Goal: Information Seeking & Learning: Learn about a topic

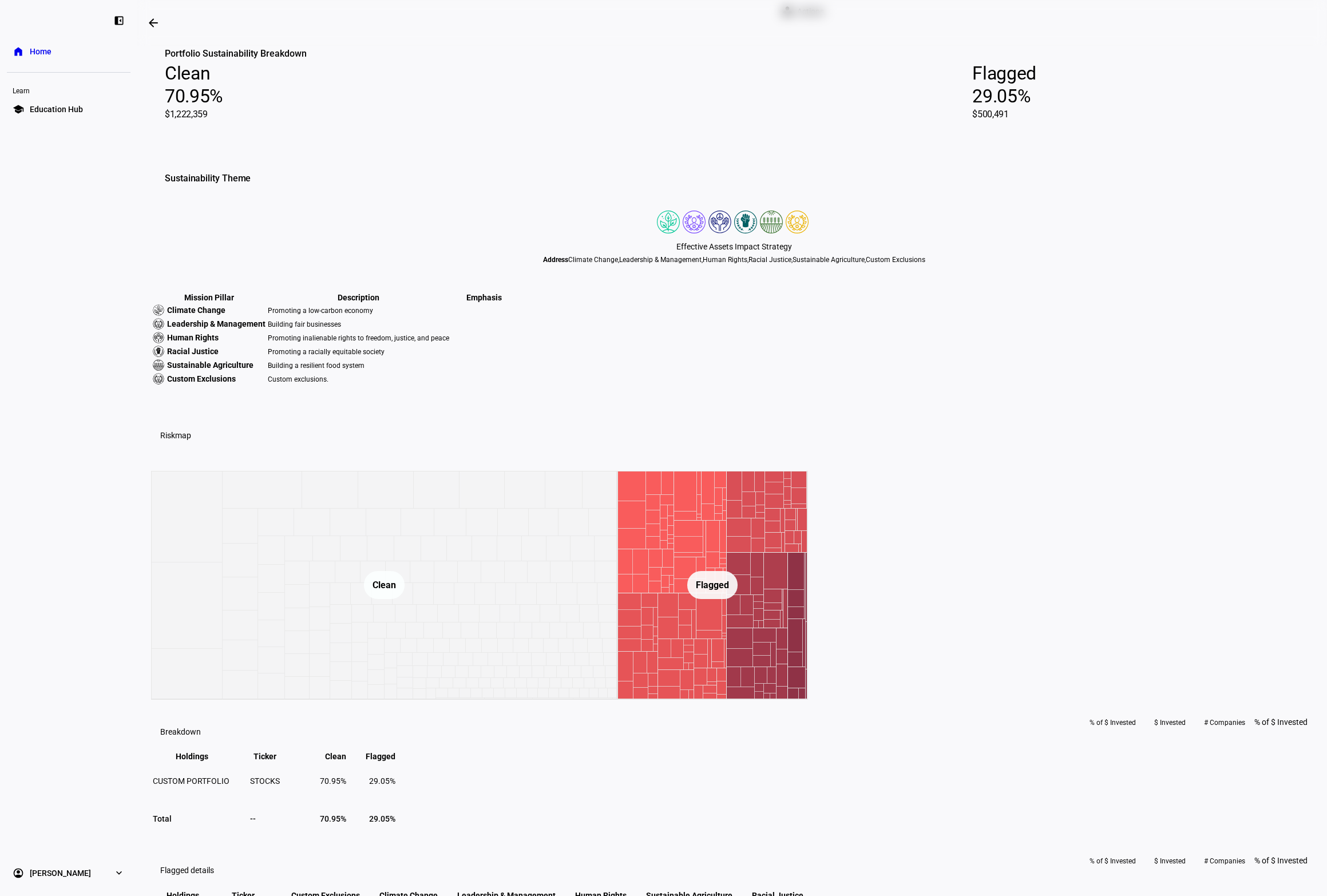
scroll to position [67, 0]
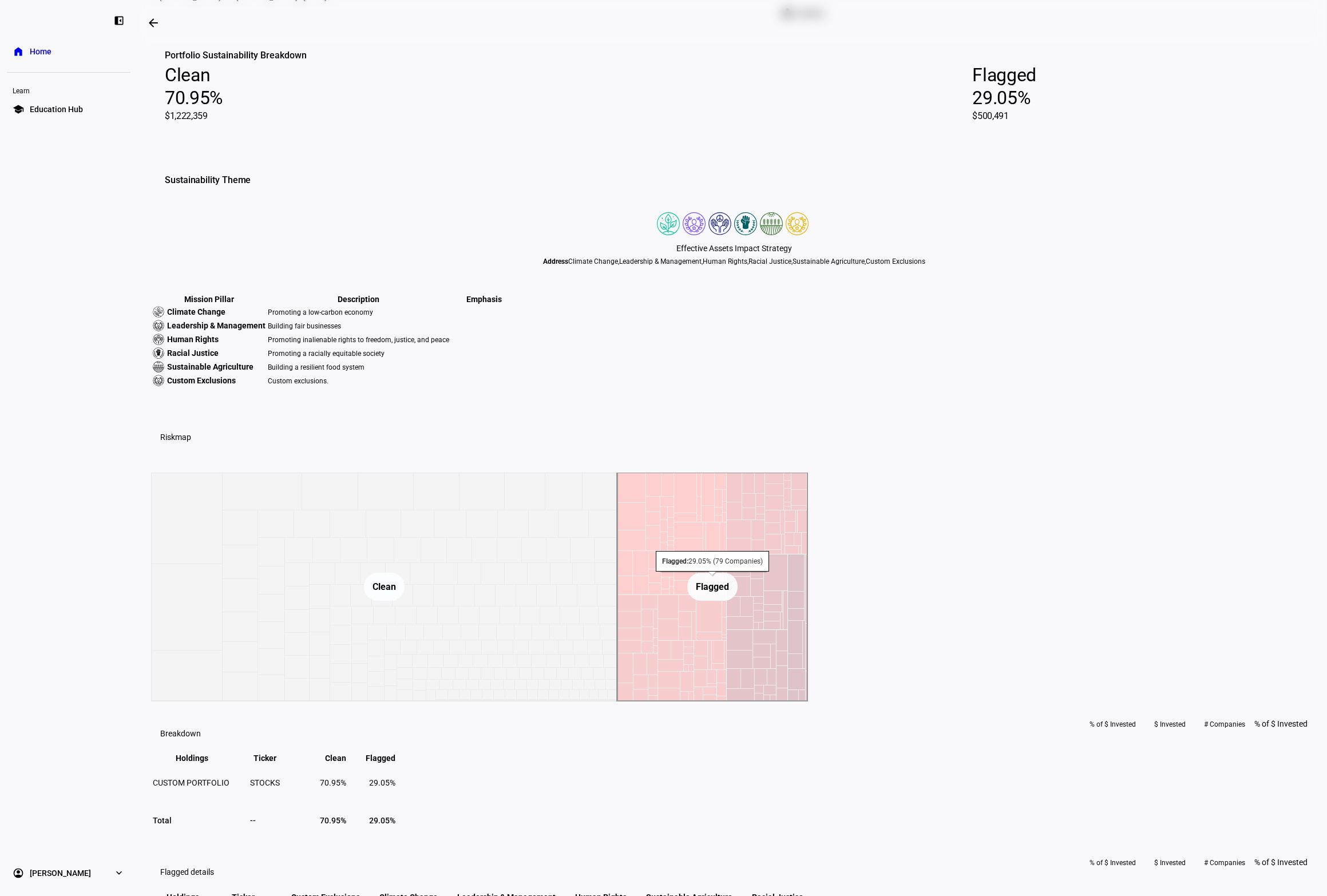
click at [808, 702] on rect at bounding box center [713, 587] width 190 height 229
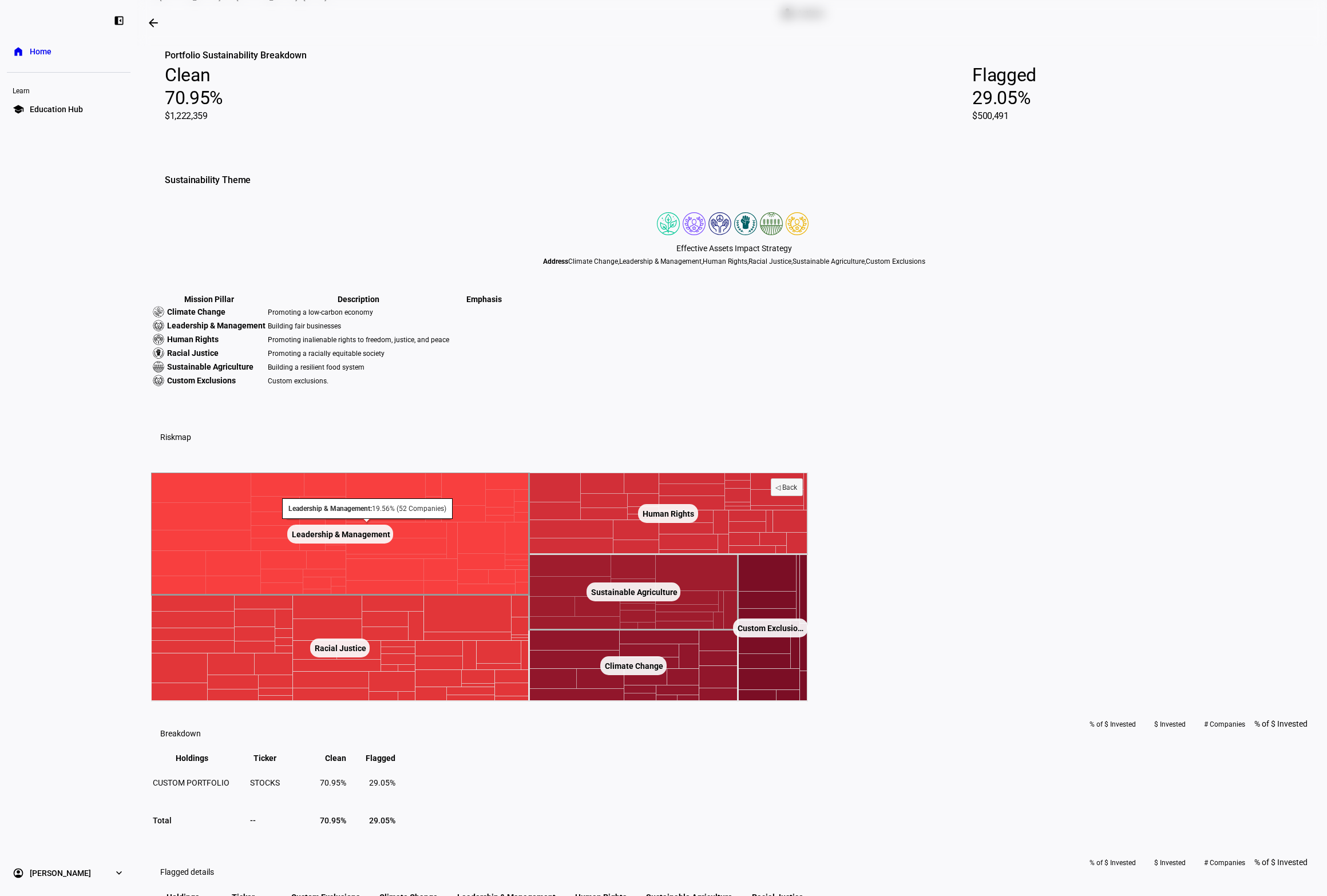
scroll to position [32, 0]
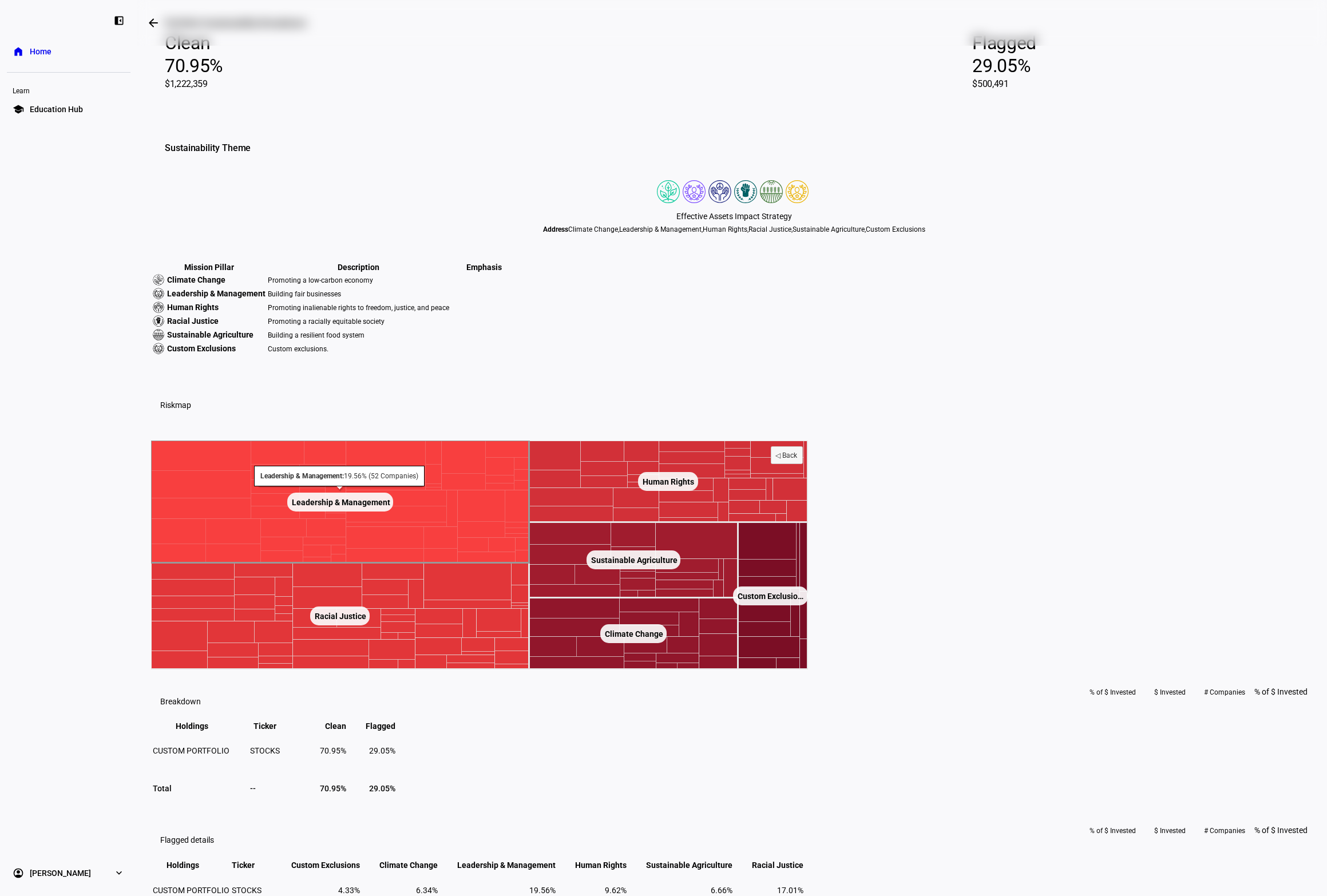
click at [529, 563] on rect at bounding box center [339, 501] width 378 height 122
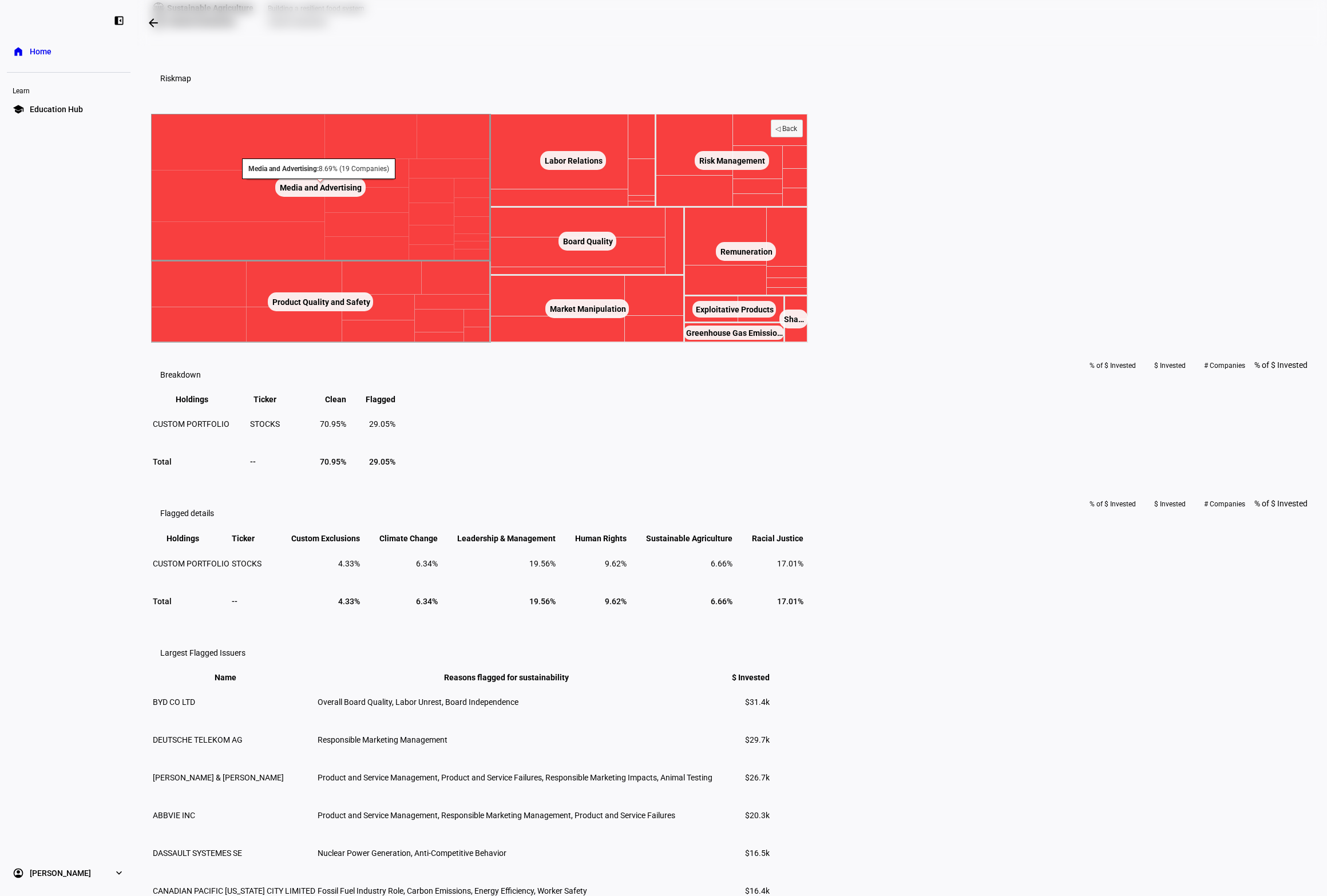
scroll to position [396, 0]
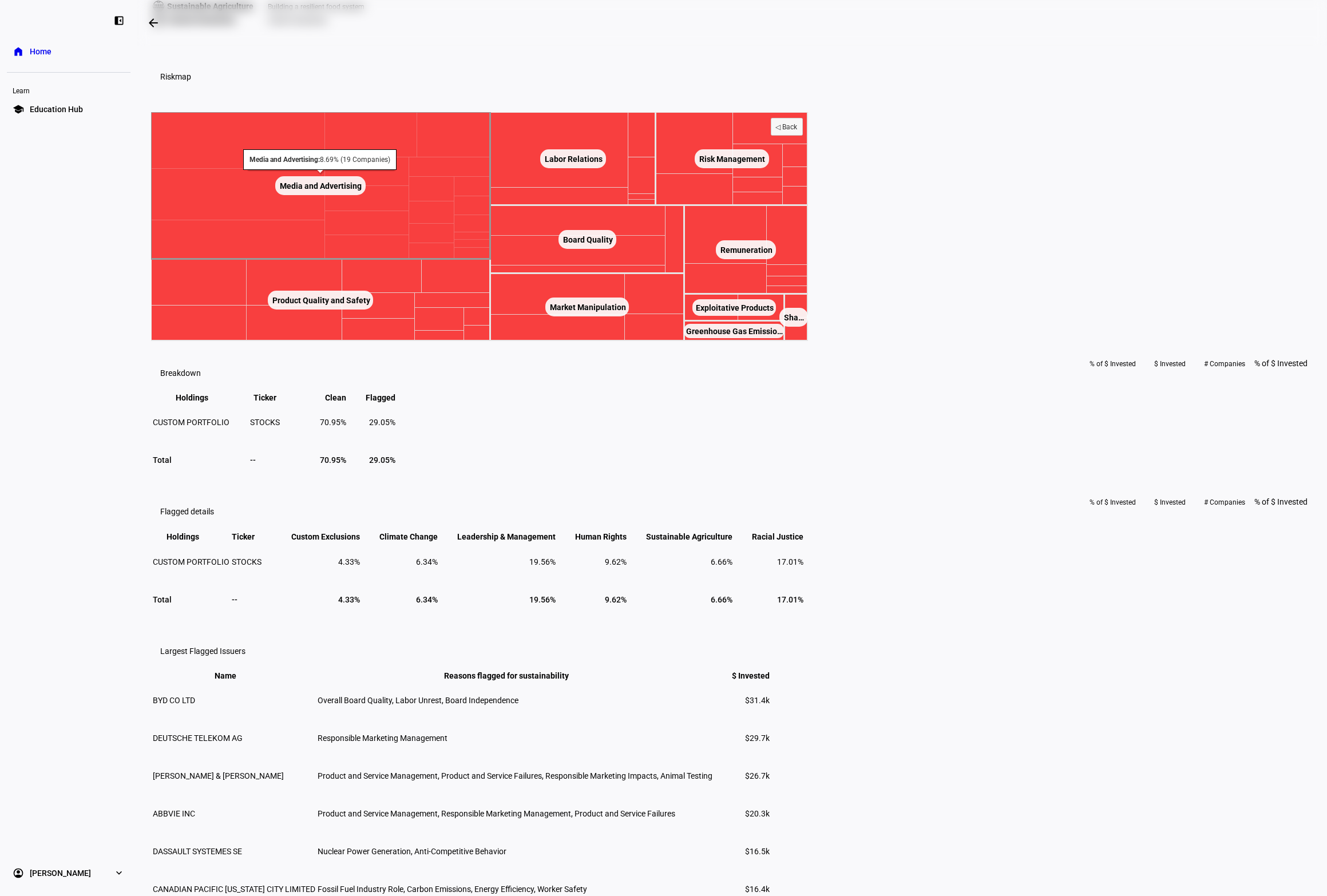
click at [362, 190] on text "Media and Advertising ​ Media and Advertising" at bounding box center [321, 186] width 82 height 9
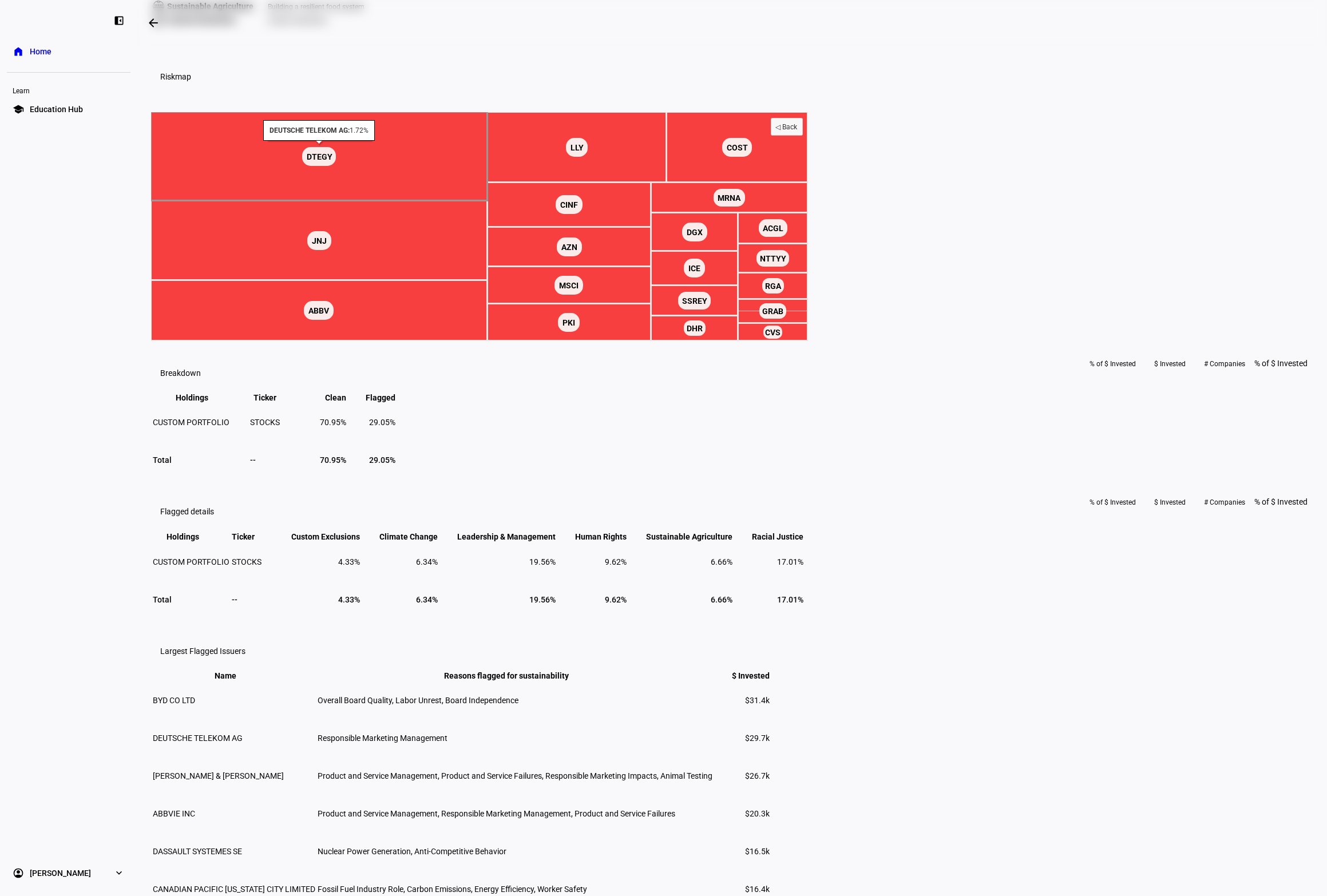
click at [332, 161] on text "DTEGY ​ DTEGY" at bounding box center [320, 157] width 26 height 9
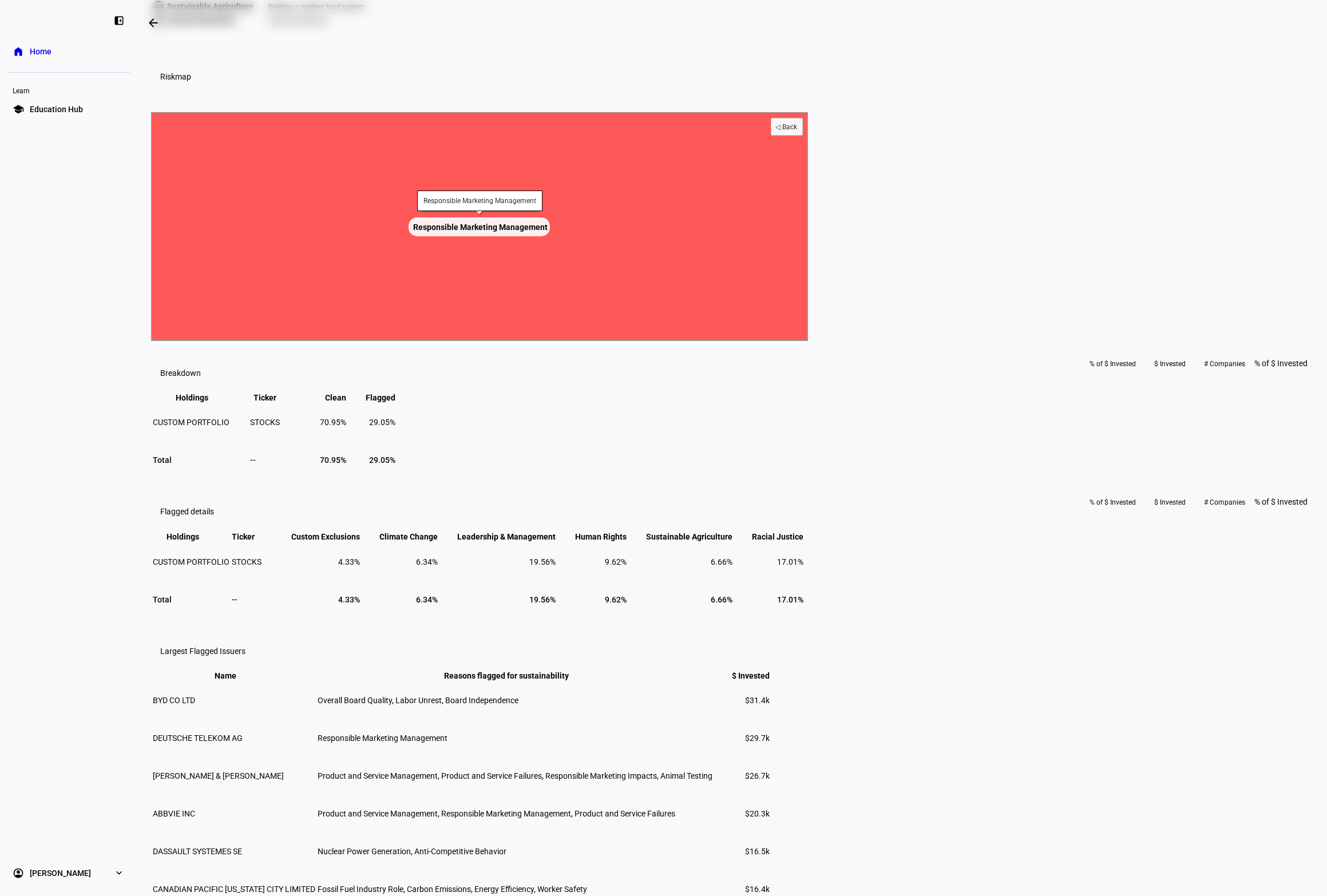
click at [547, 231] on text "Responsible Marketing Management ​ Responsible Marketing Management" at bounding box center [480, 227] width 134 height 9
click at [700, 341] on rect at bounding box center [479, 226] width 657 height 229
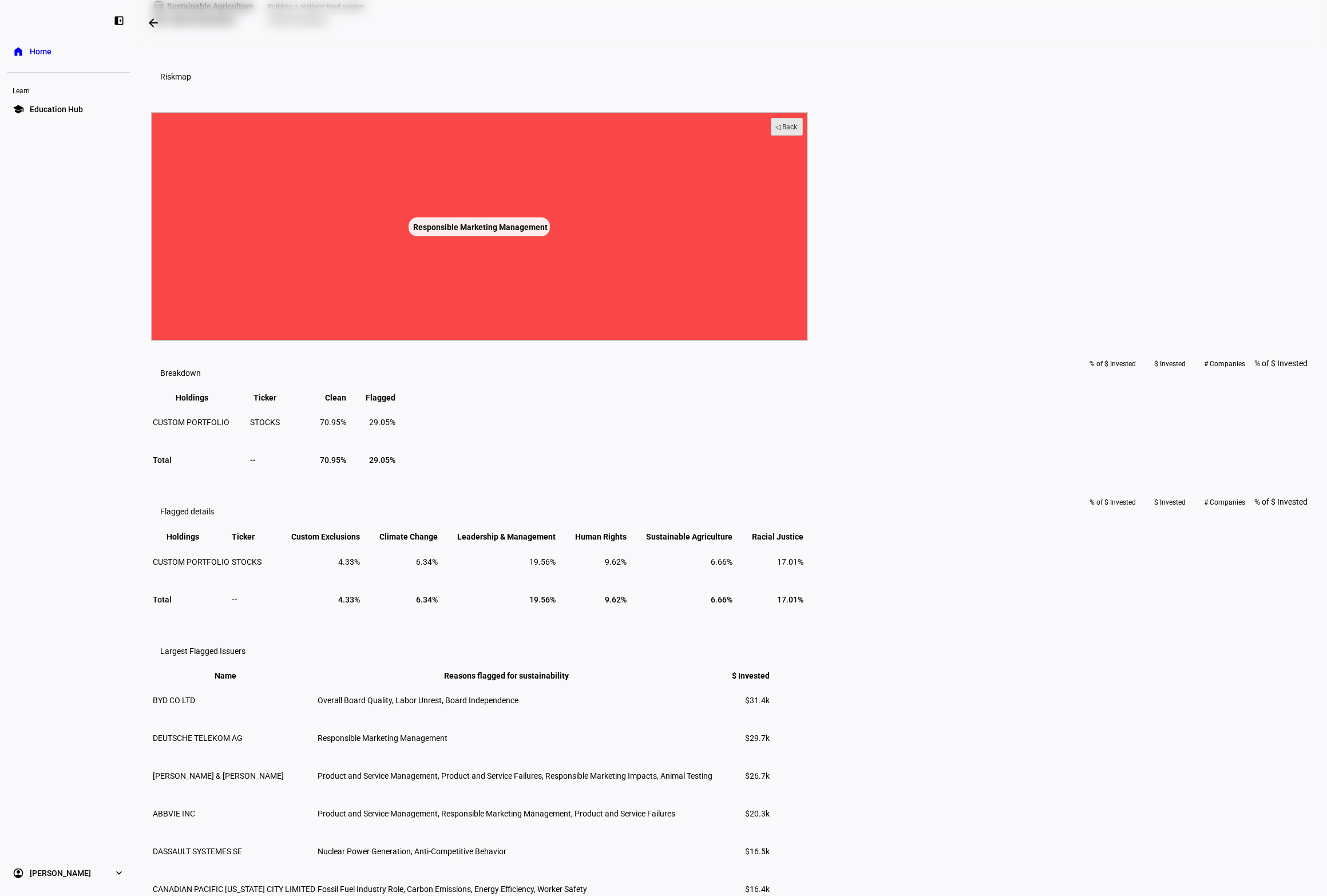
click at [798, 131] on text "◁ Back" at bounding box center [786, 127] width 22 height 8
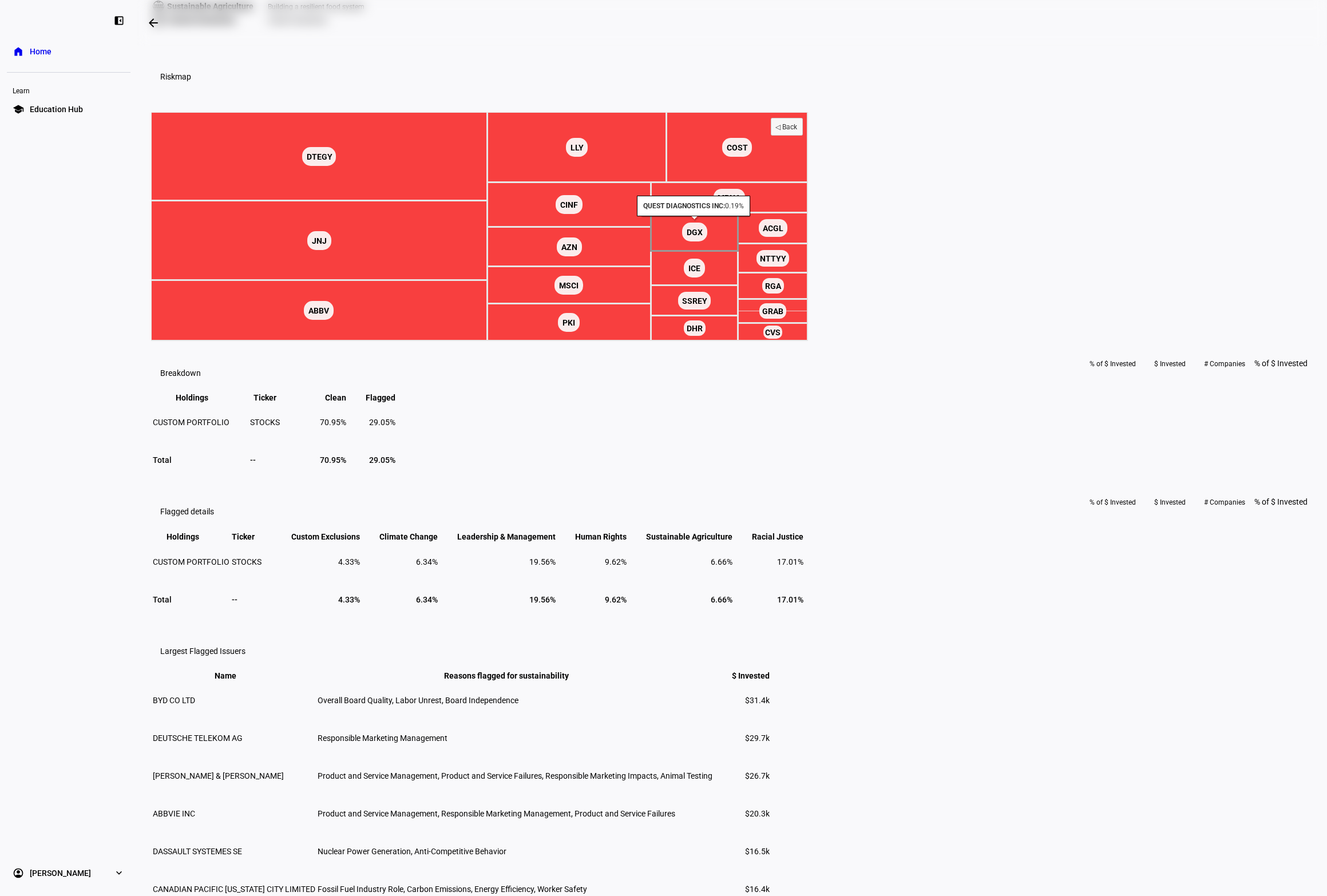
click at [702, 237] on text "DGX ​ DGX" at bounding box center [694, 232] width 16 height 9
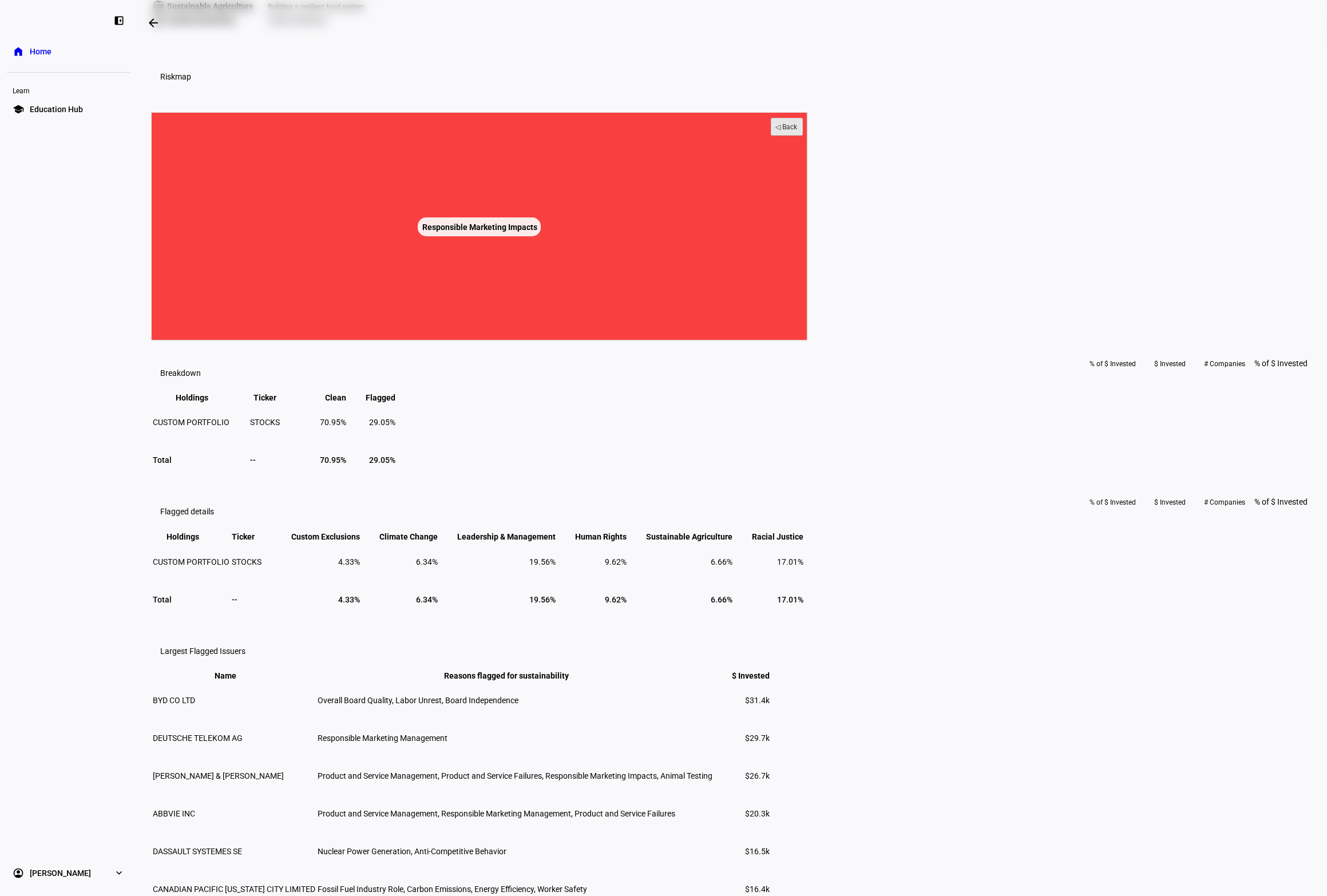
click at [798, 131] on text "◁ Back" at bounding box center [786, 127] width 22 height 8
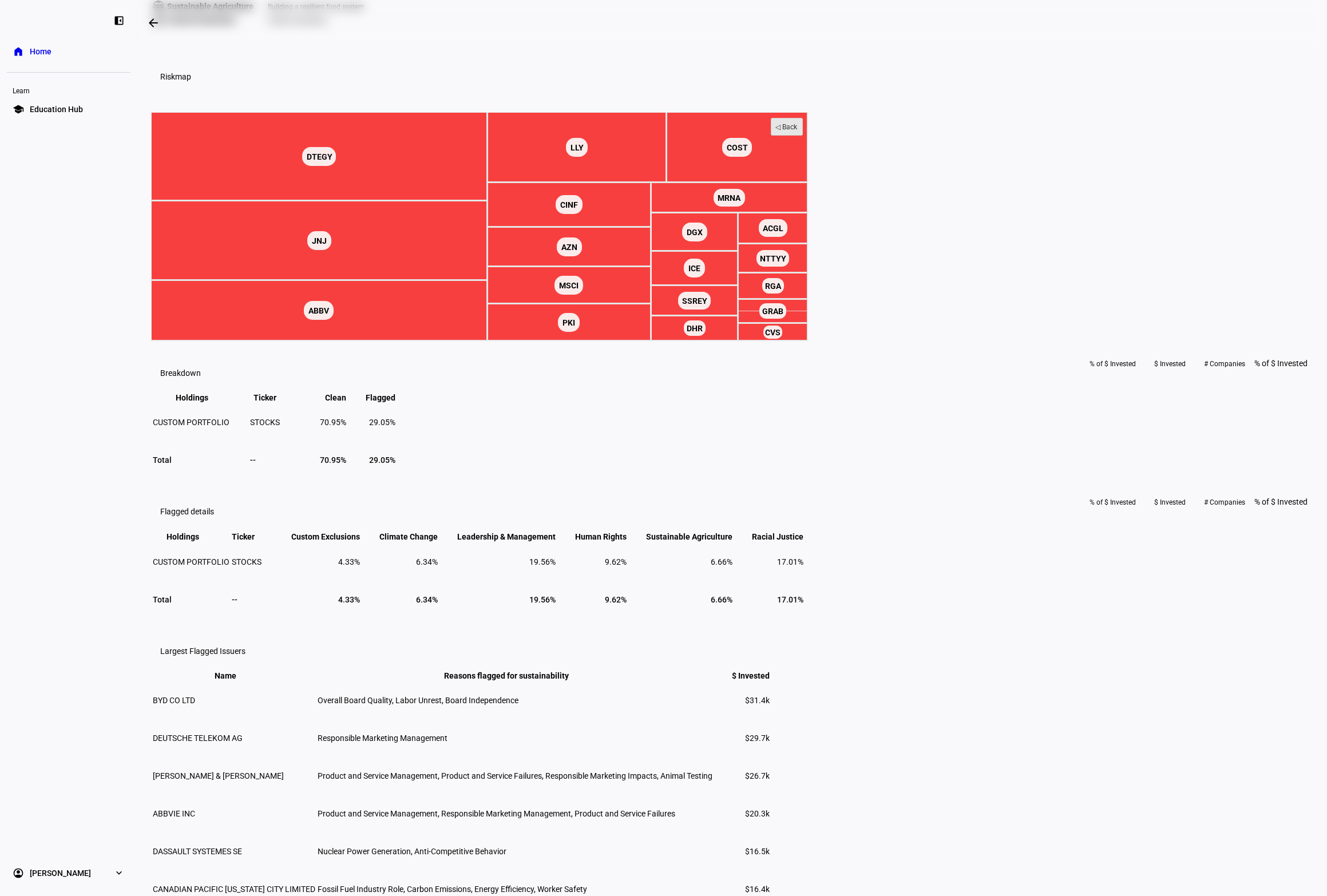
click at [798, 131] on text "◁ Back" at bounding box center [786, 127] width 22 height 8
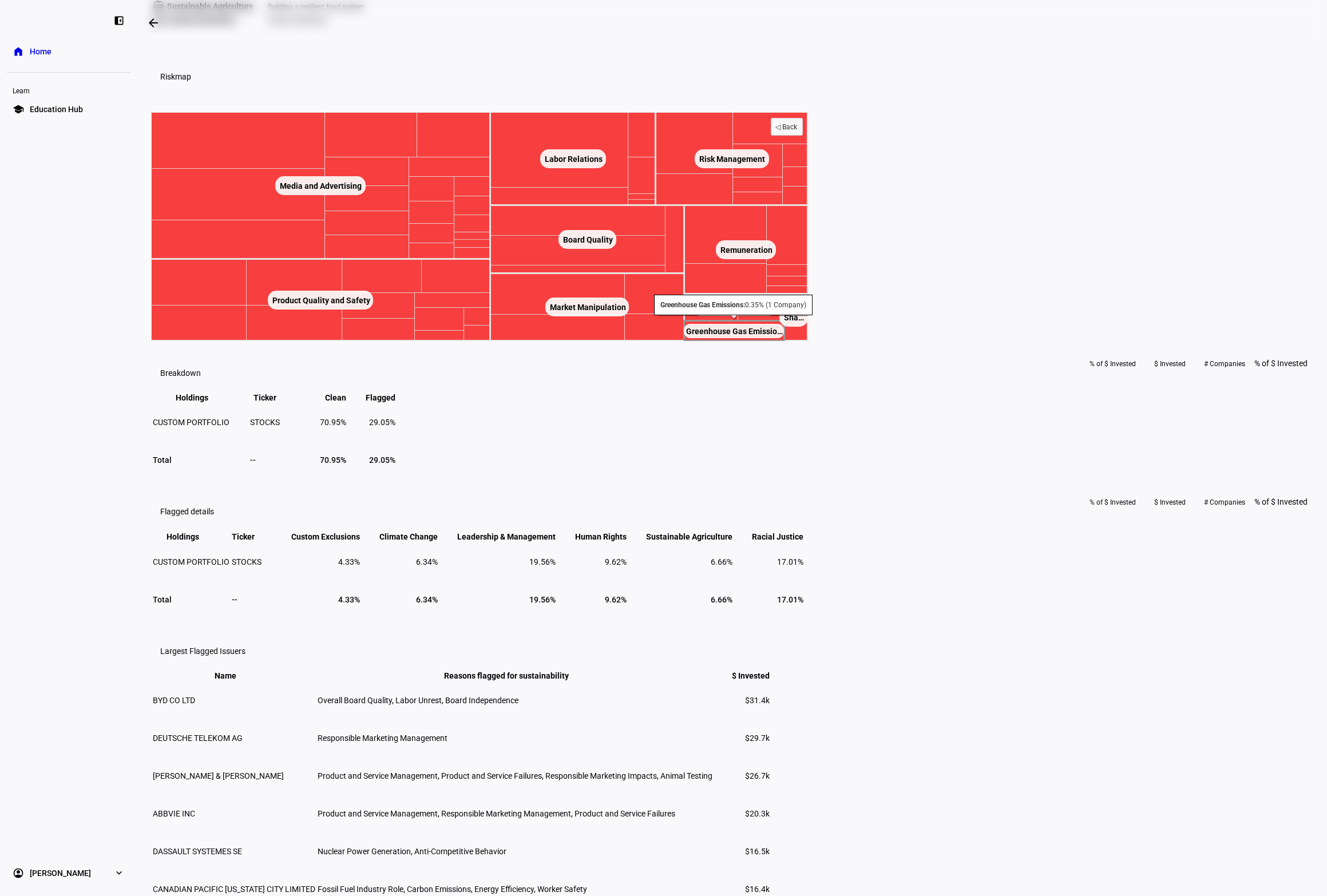
click at [783, 336] on text "Greenhouse Gas Emissions Greenhouse Gas Emissio… ​ Greenhouse Gas Emissions Gre…" at bounding box center [734, 331] width 97 height 9
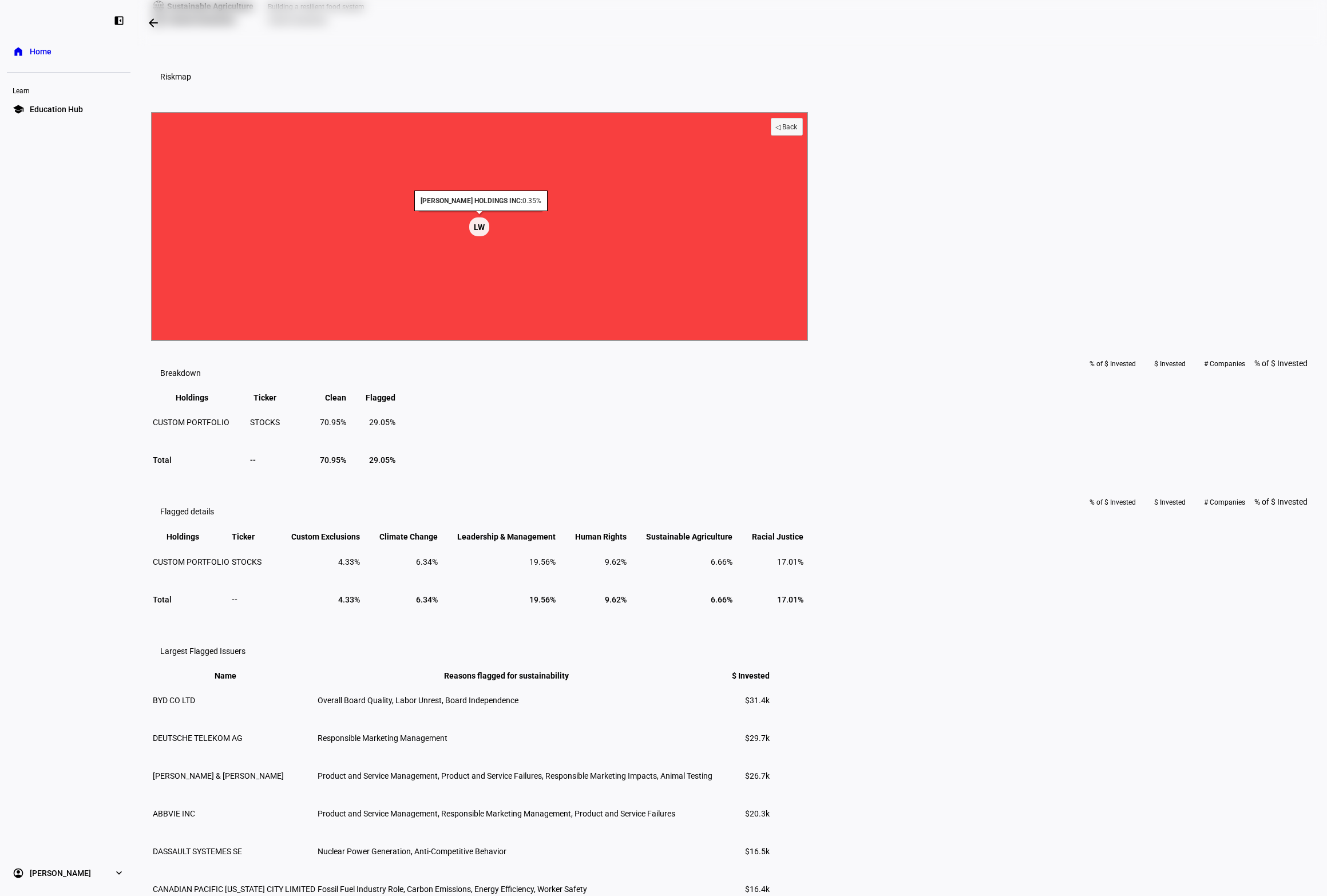
click at [485, 231] on text "LW ​ LW" at bounding box center [479, 227] width 11 height 9
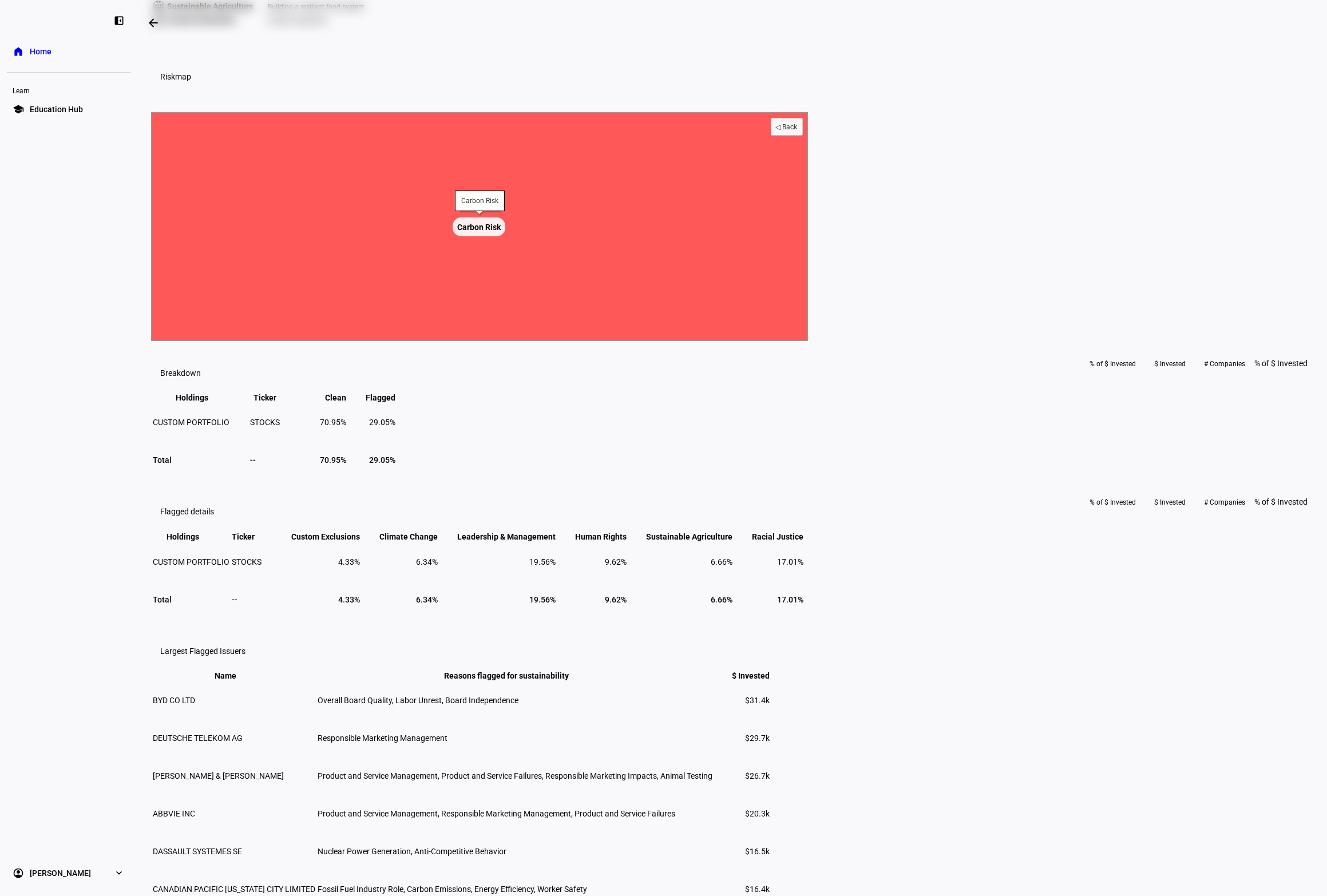
click at [501, 231] on text "Carbon Risk ​ Carbon Risk" at bounding box center [479, 227] width 44 height 9
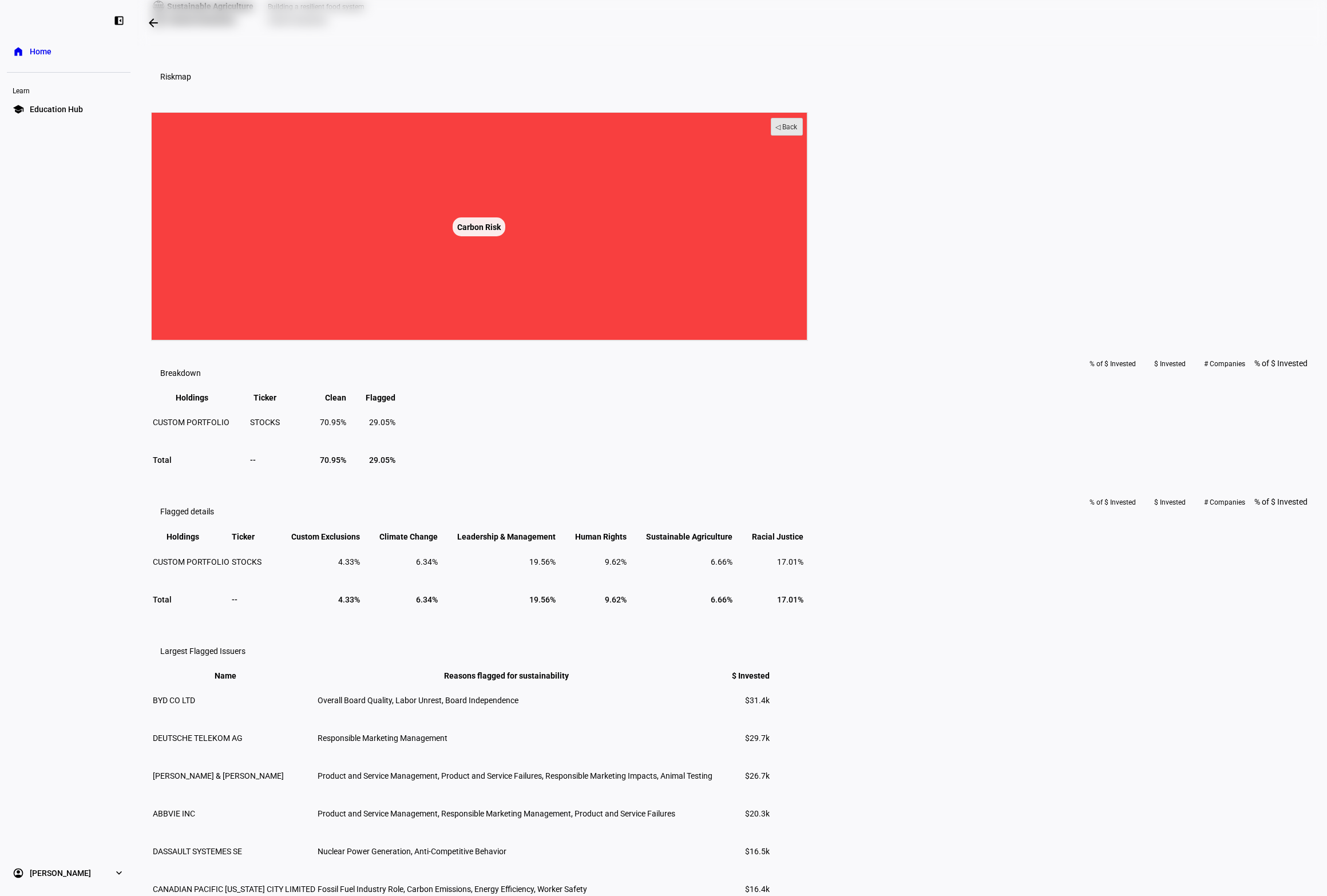
click at [803, 135] on rect at bounding box center [786, 127] width 32 height 17
click at [798, 131] on text "◁ Back" at bounding box center [786, 127] width 22 height 8
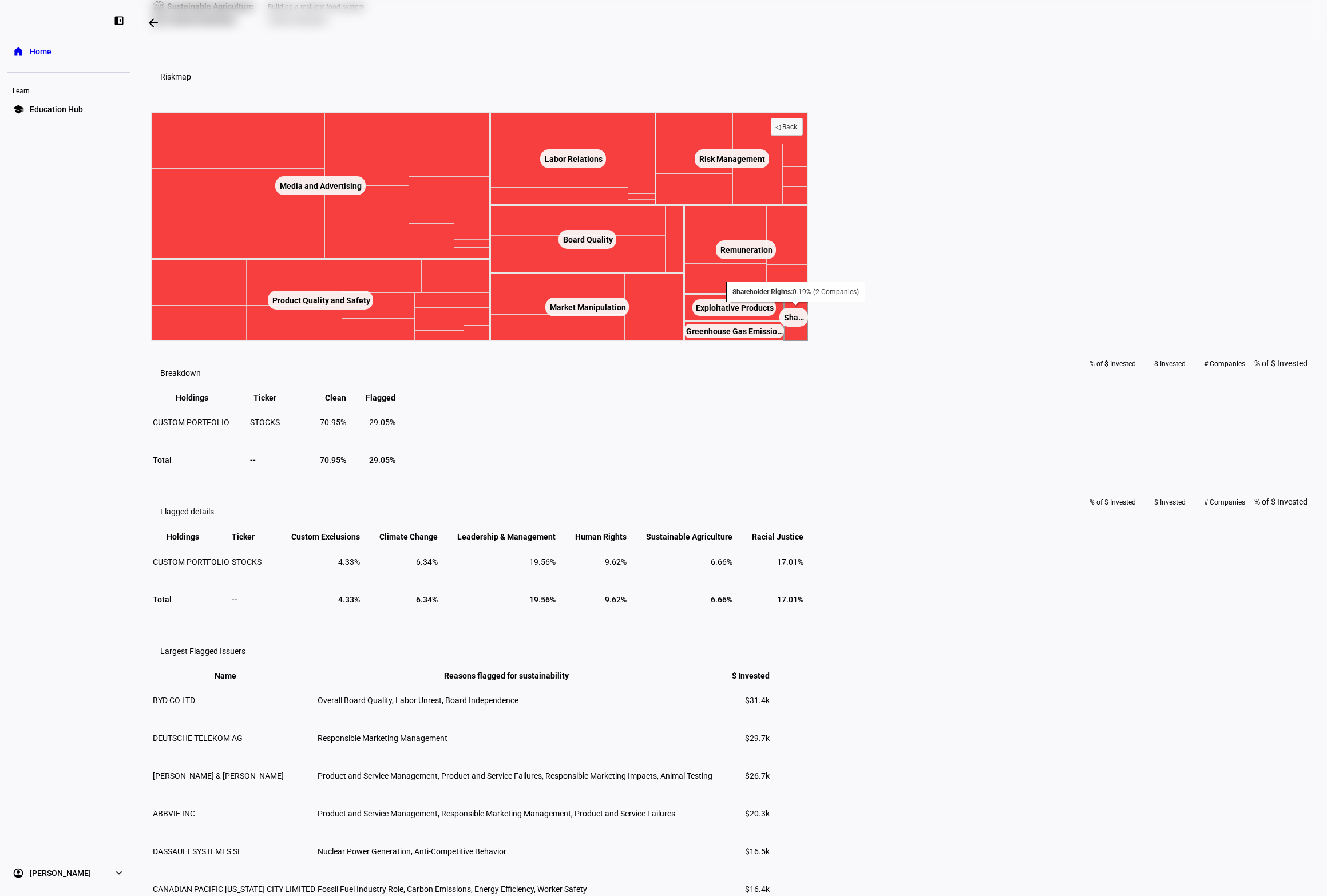
click at [804, 322] on text "Shareholder Rights Sha… ​ Shareholder Rights Sha…" at bounding box center [793, 317] width 20 height 9
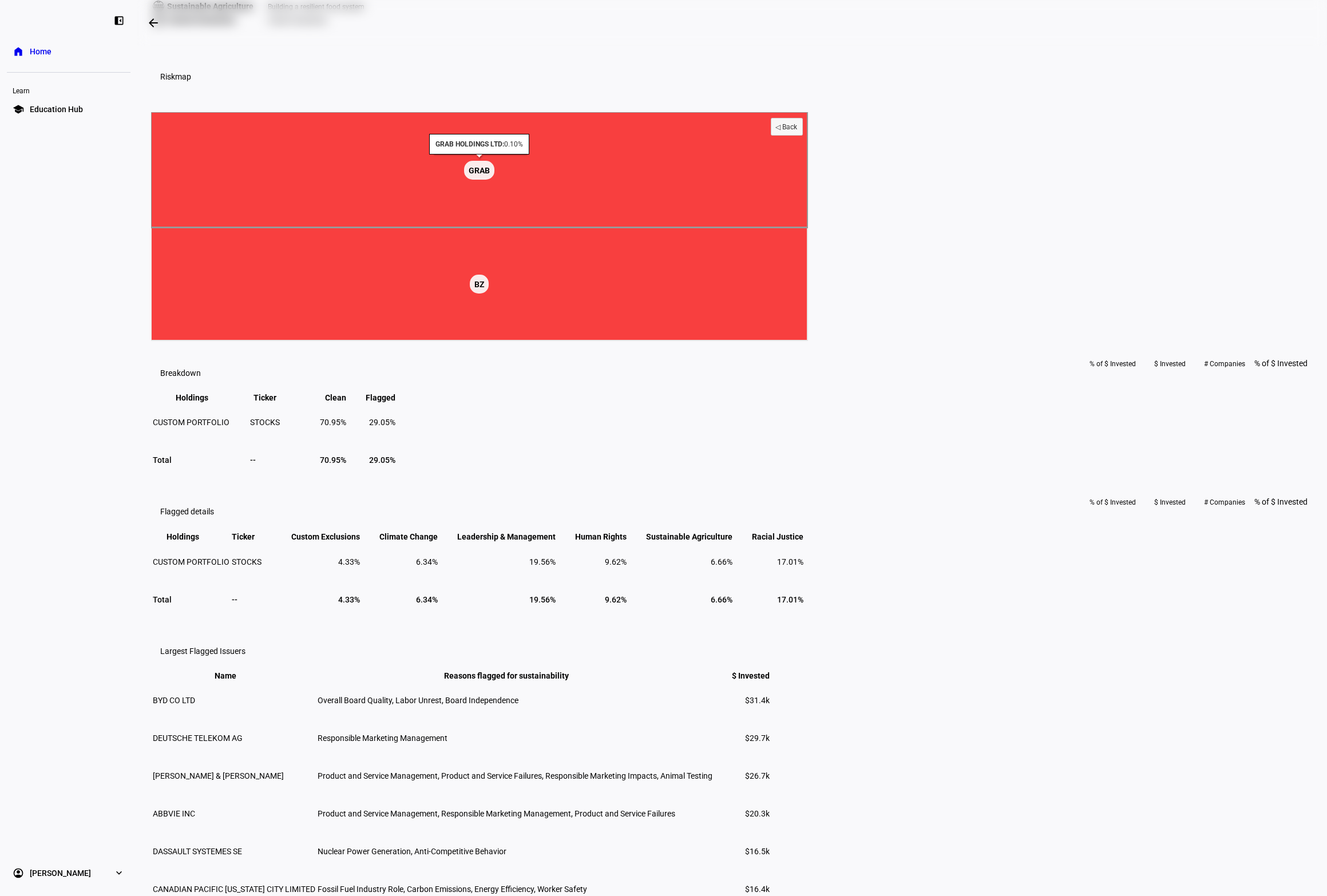
click at [490, 175] on text "GRAB ​ GRAB" at bounding box center [479, 170] width 21 height 9
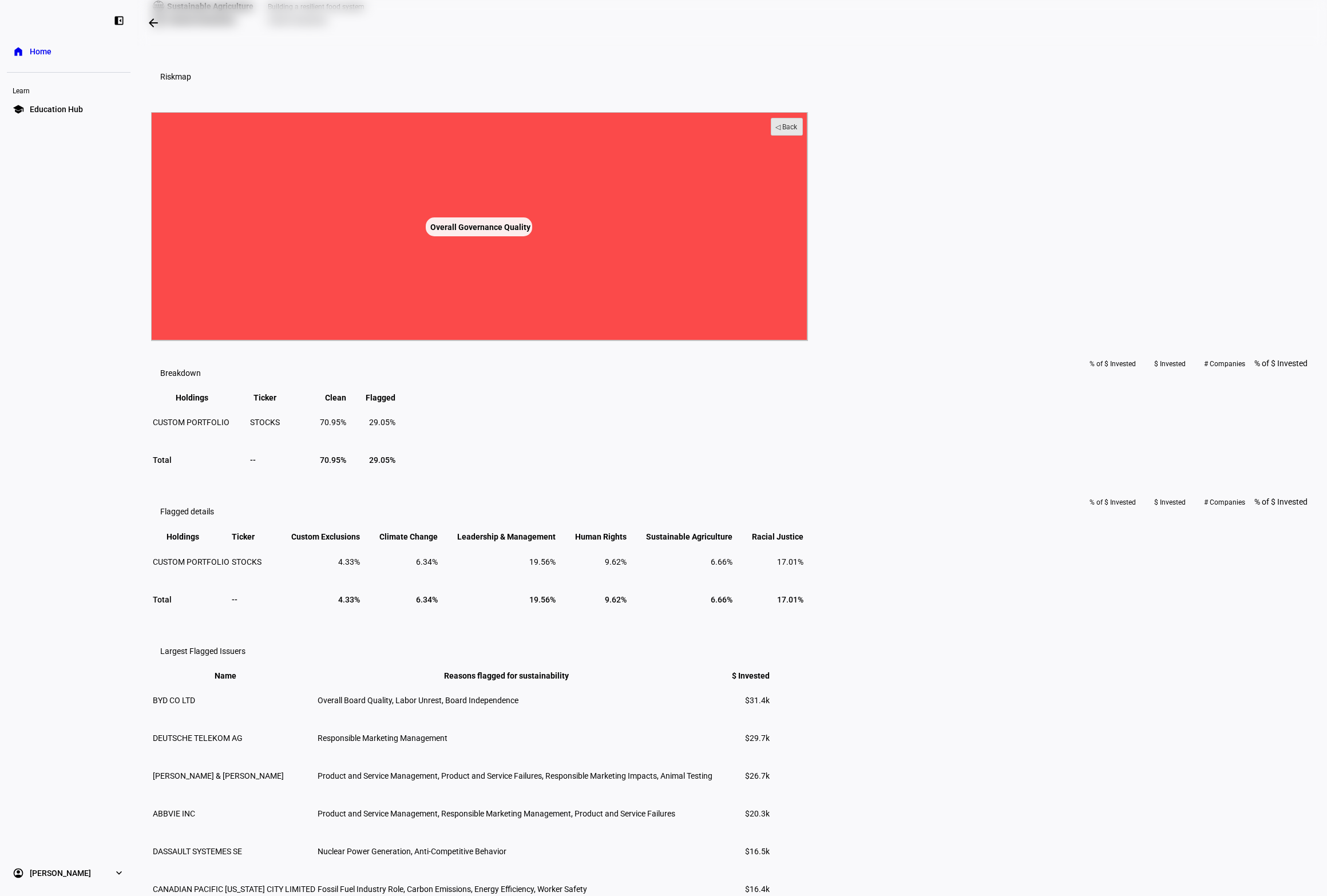
click at [798, 131] on text "◁ Back" at bounding box center [786, 127] width 22 height 8
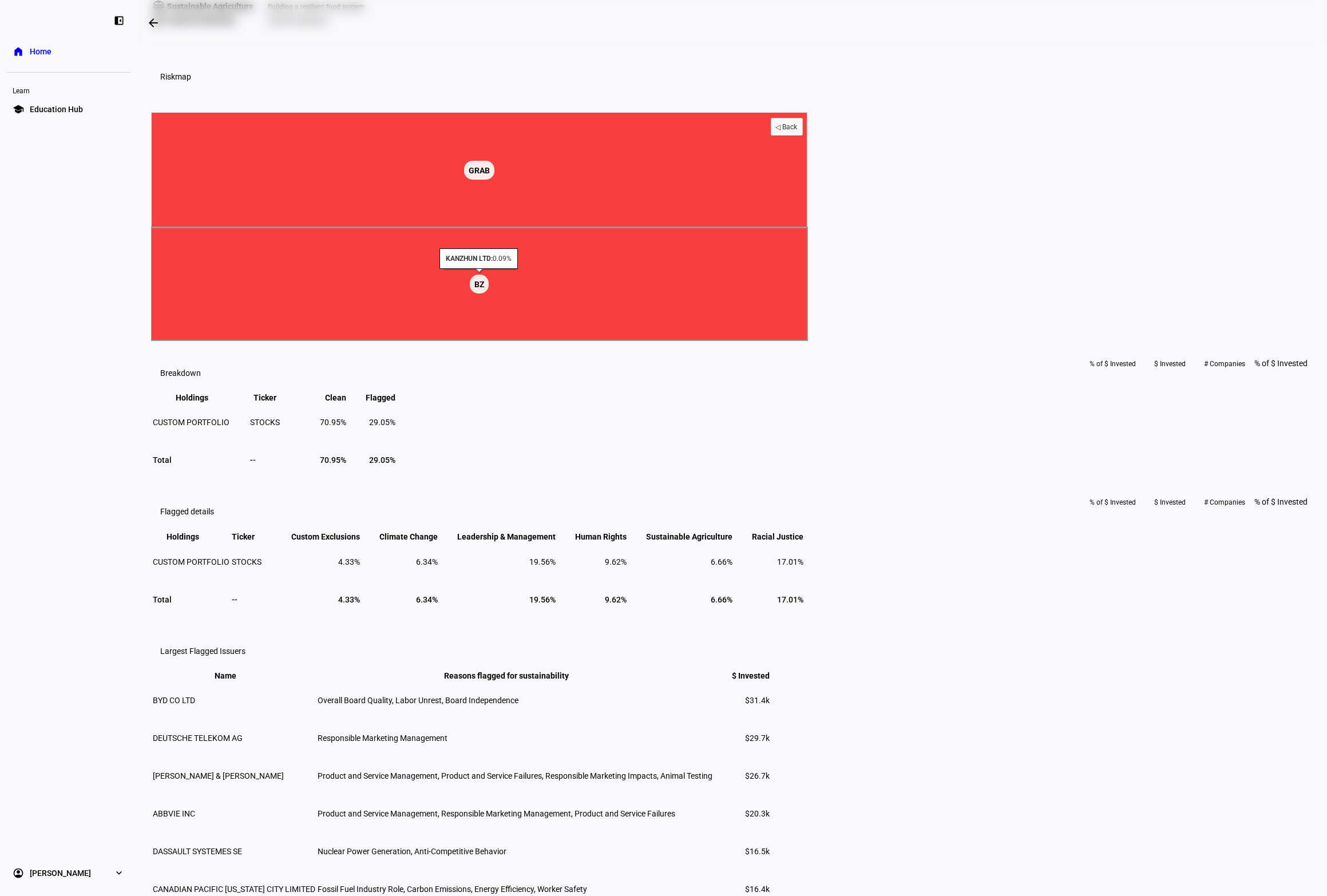
click at [488, 294] on rect at bounding box center [479, 284] width 19 height 19
click at [798, 131] on text "◁ Back" at bounding box center [786, 127] width 22 height 8
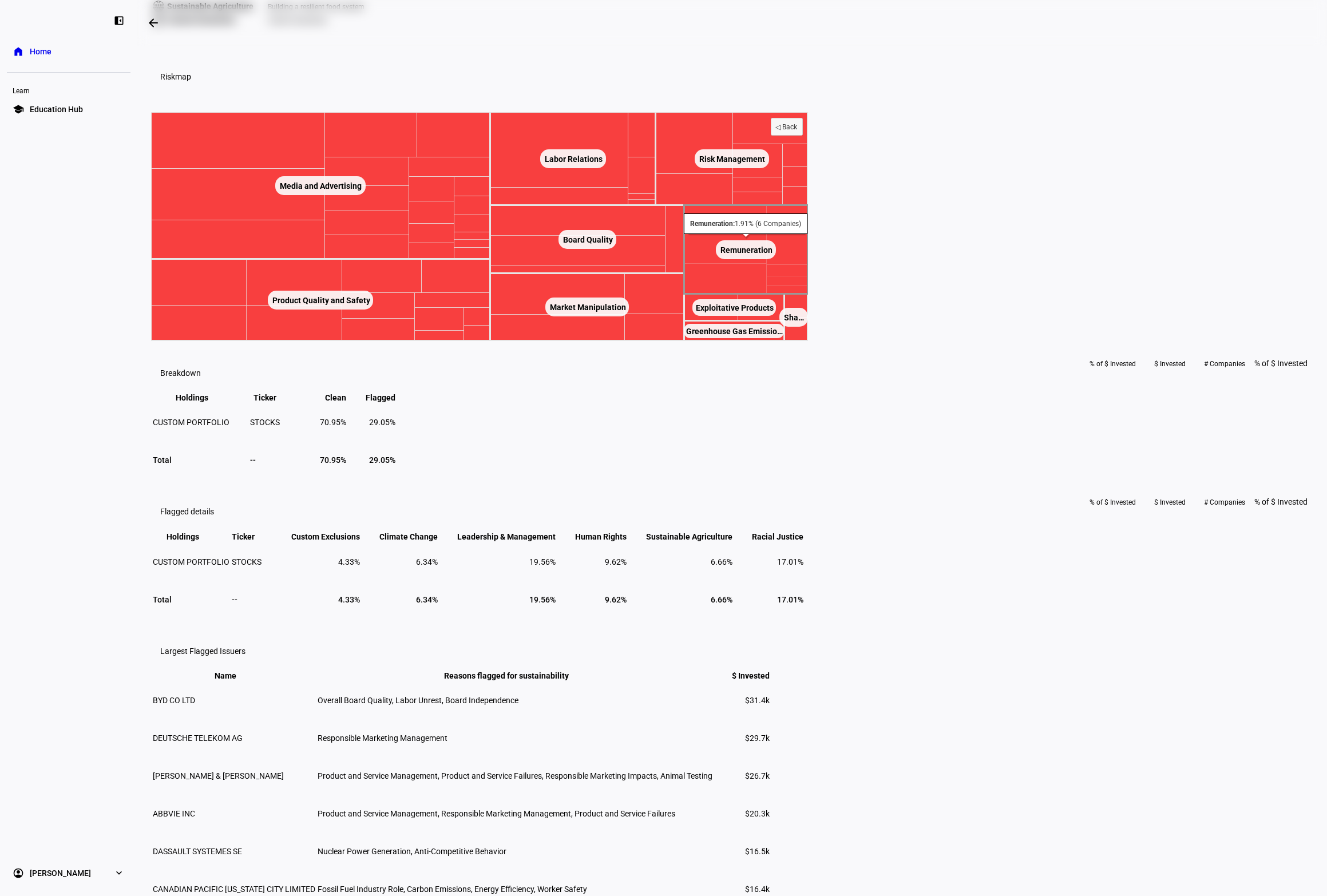
click at [776, 260] on rect at bounding box center [746, 250] width 60 height 19
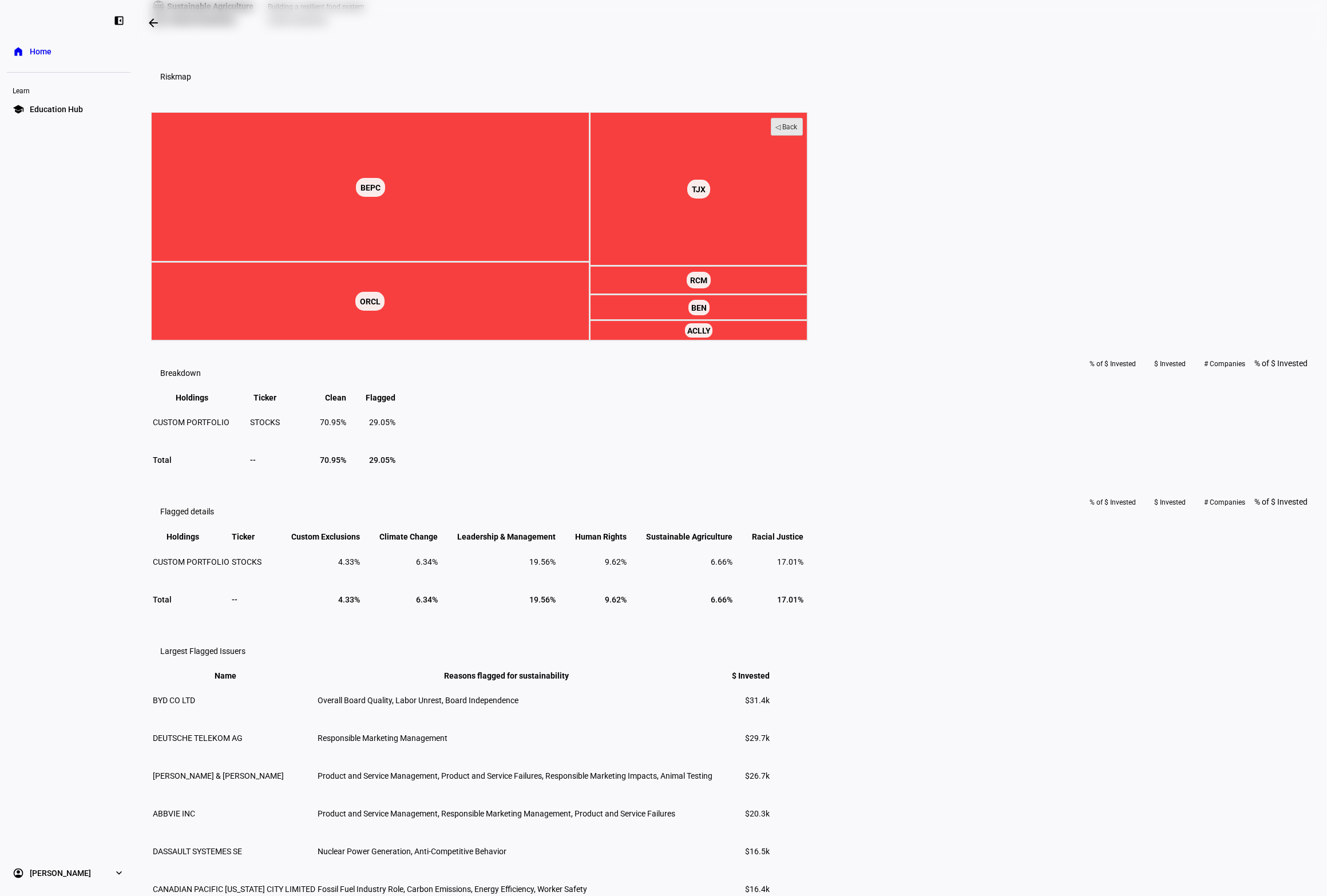
click at [798, 131] on text "◁ Back" at bounding box center [786, 127] width 22 height 8
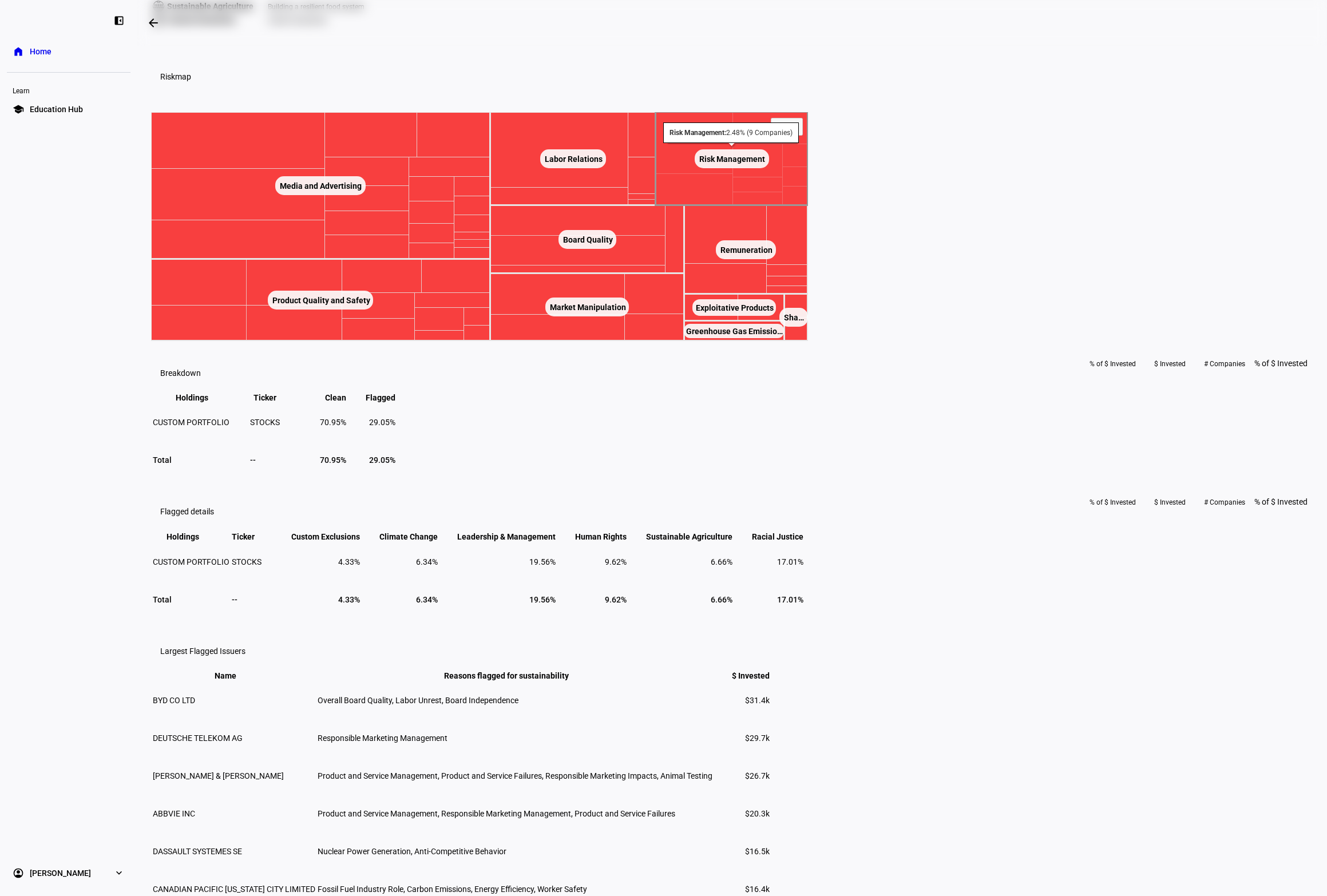
click at [808, 206] on rect at bounding box center [732, 158] width 152 height 93
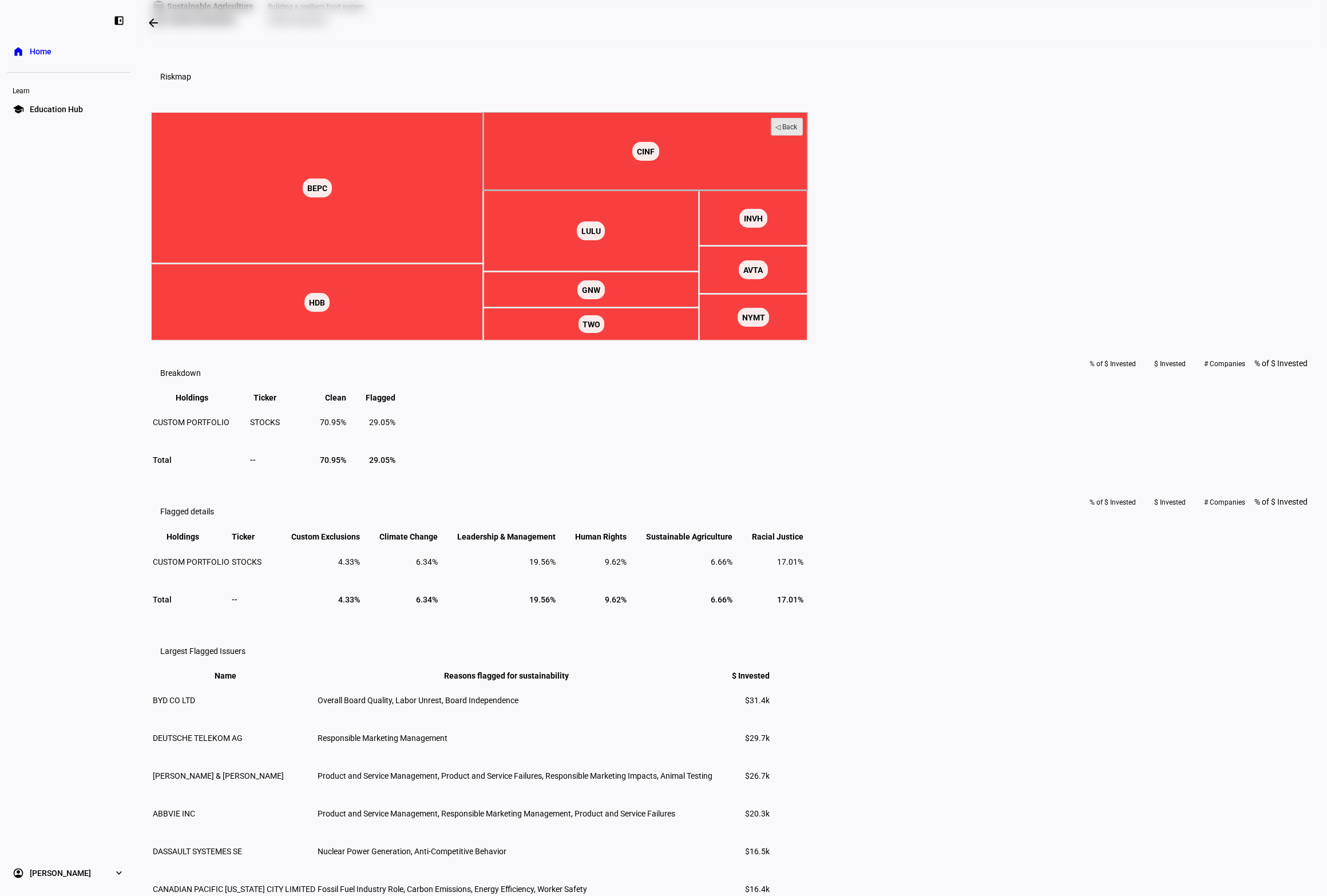
click at [798, 131] on text "◁ Back" at bounding box center [786, 127] width 22 height 8
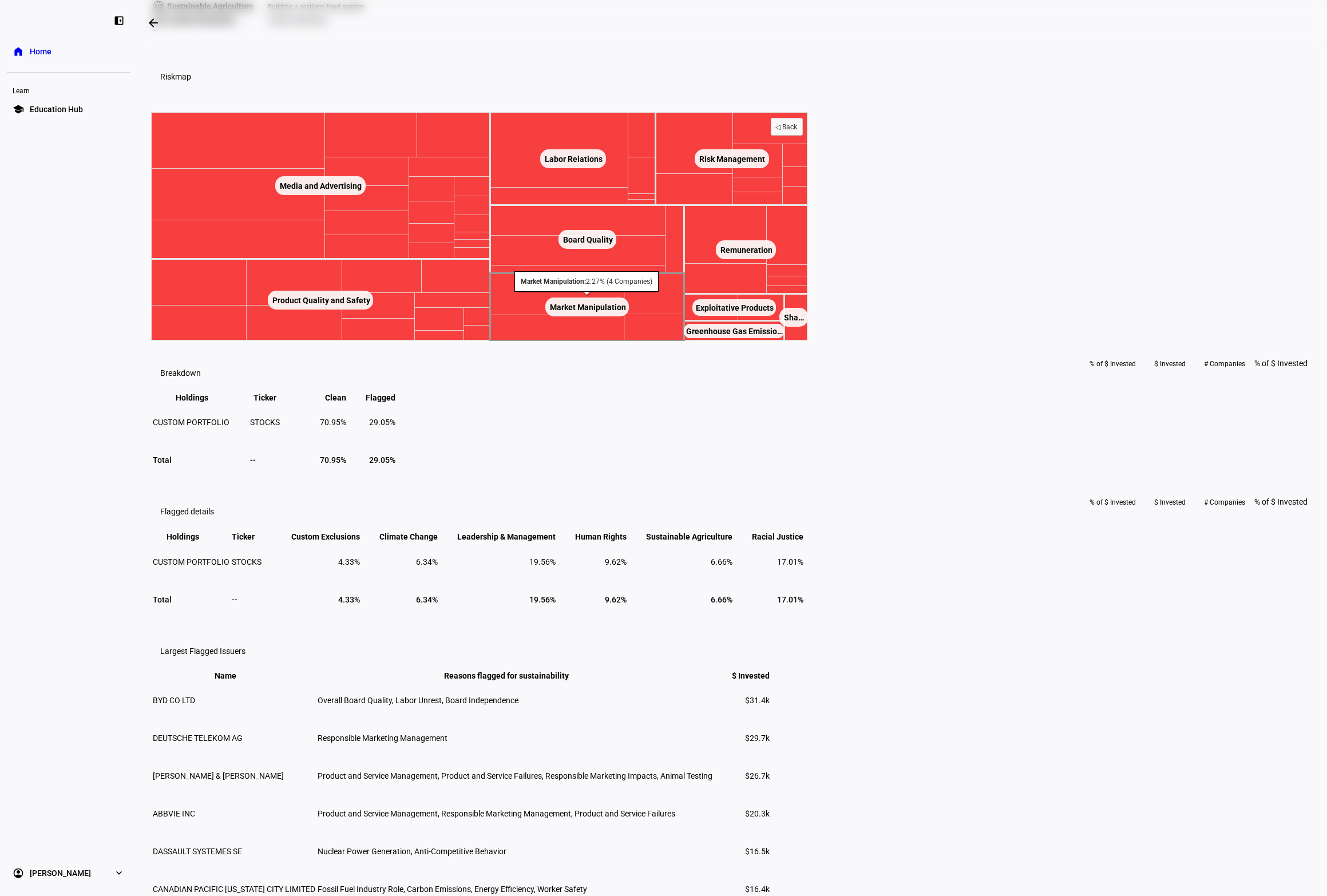
click at [626, 312] on text "Market Manipulation ​ Market Manipulation" at bounding box center [588, 307] width 76 height 9
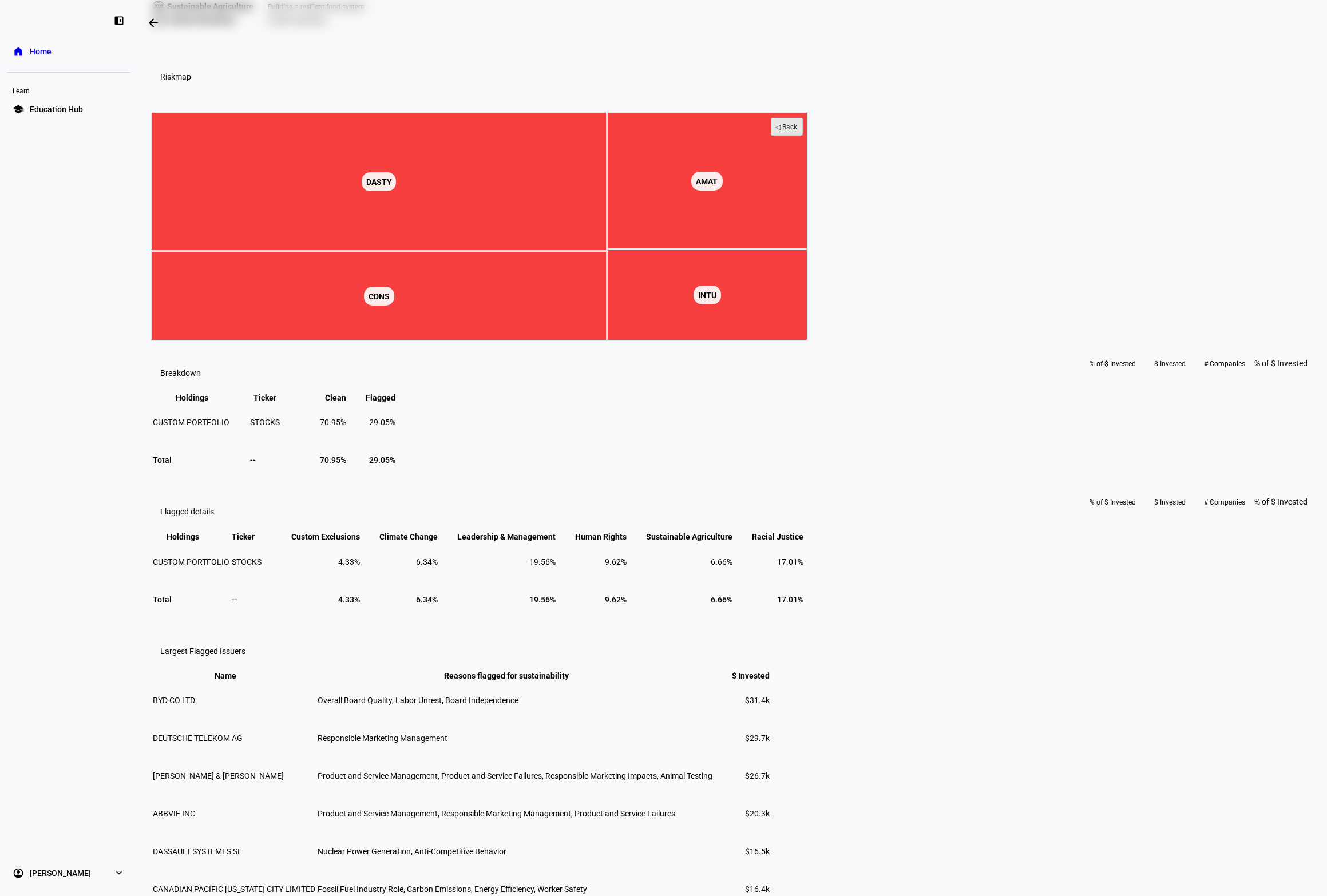
click at [803, 135] on rect at bounding box center [786, 127] width 32 height 17
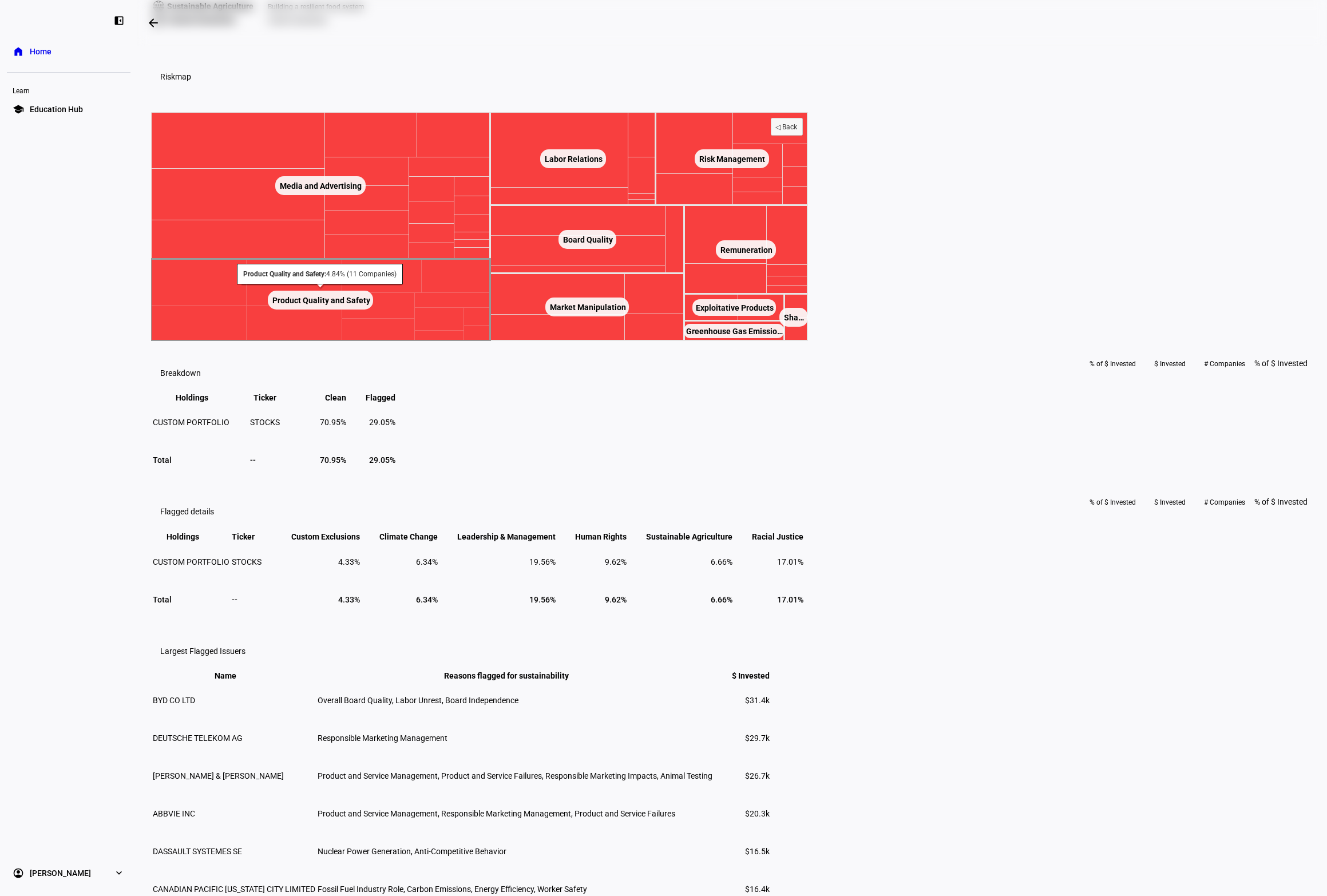
drag, startPoint x: 611, startPoint y: 493, endPoint x: 611, endPoint y: 512, distance: 19.0
click at [611, 341] on icon "Created with Highcharts 9.1.2 Clean ​ Clean Custom Exclusions Custom Exclusio… …" at bounding box center [479, 226] width 657 height 229
click at [774, 313] on text "Exploitative Products ​ Exploitative Products" at bounding box center [734, 308] width 78 height 9
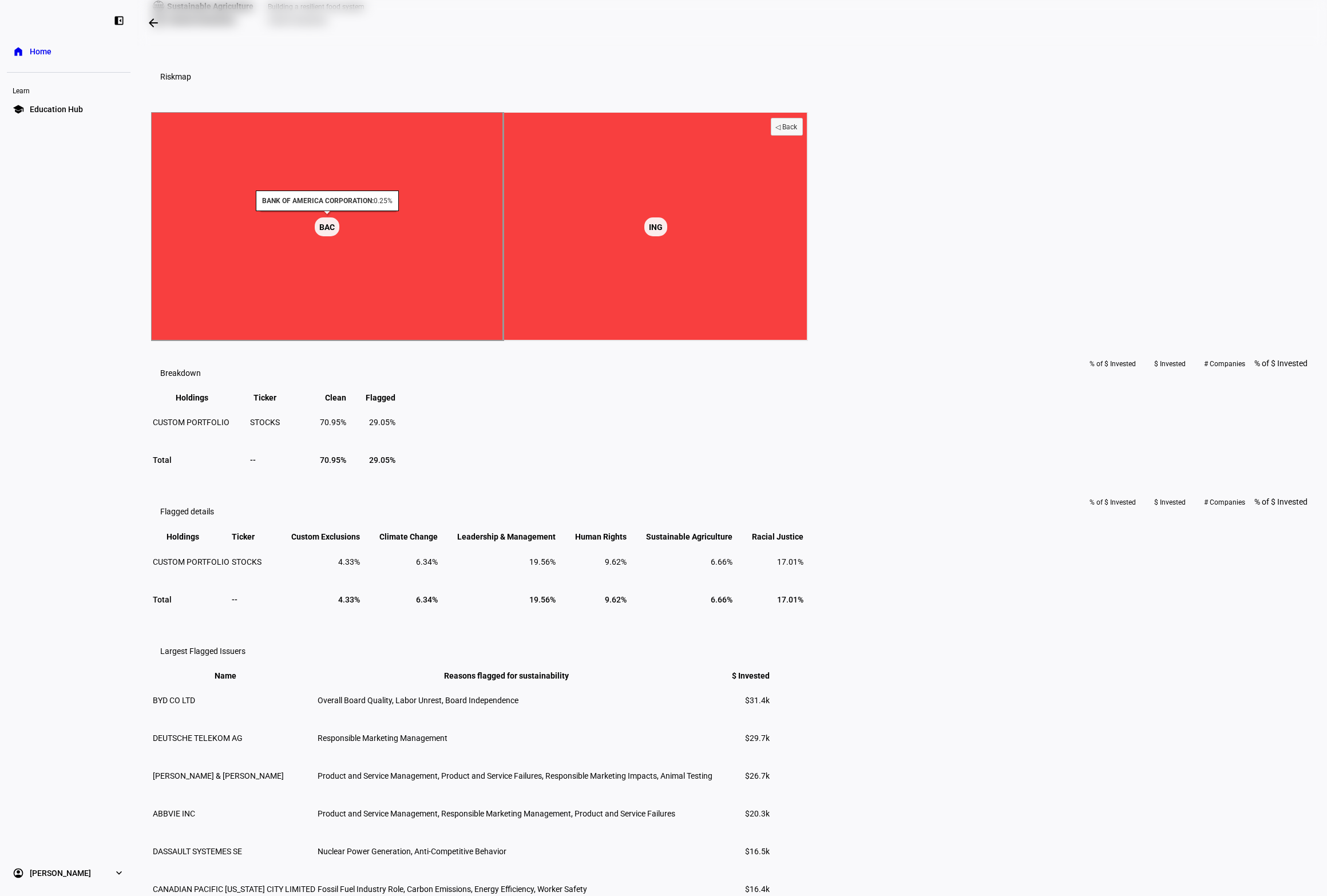
click at [504, 341] on rect at bounding box center [326, 226] width 352 height 229
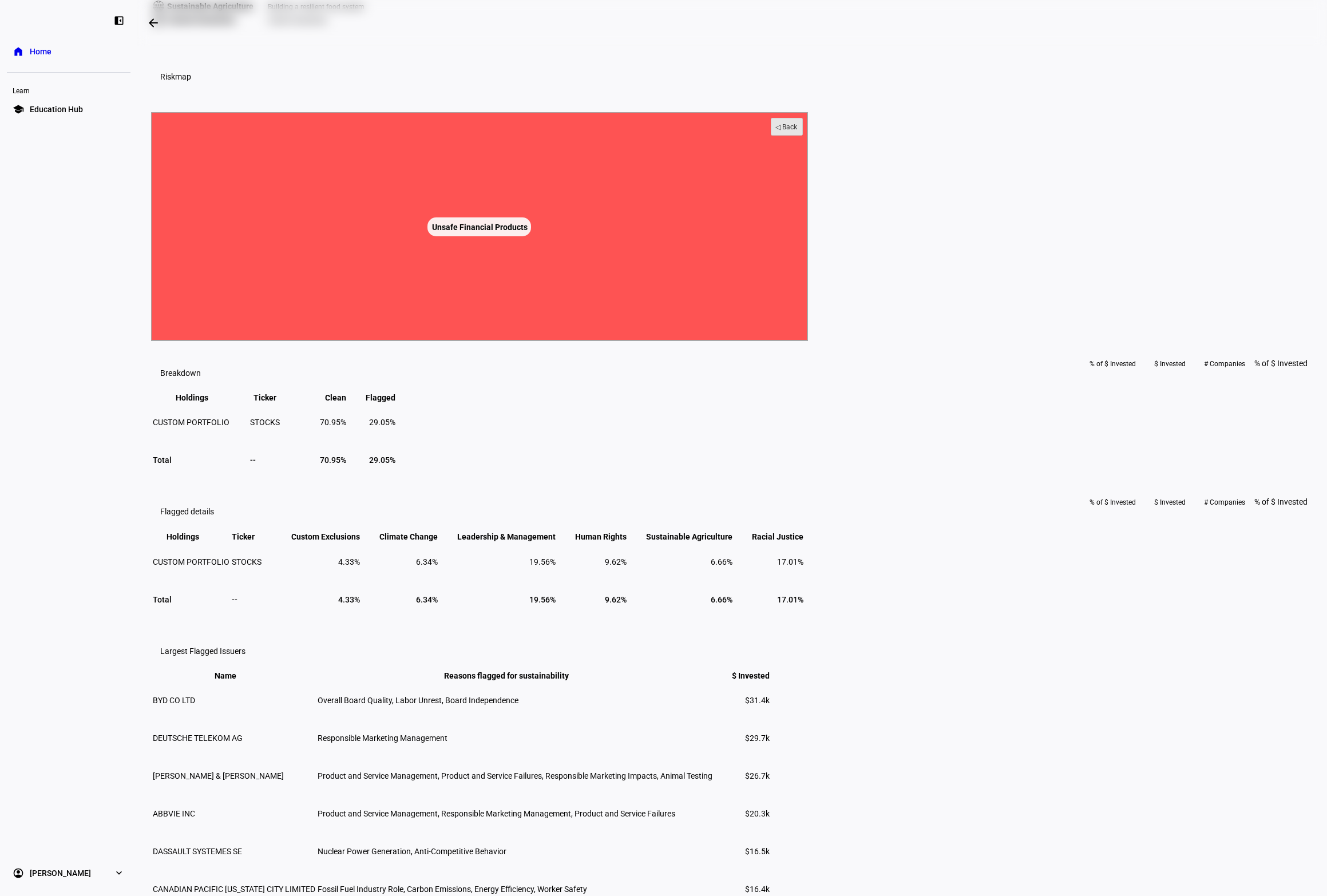
click at [798, 131] on text "◁ Back" at bounding box center [786, 127] width 22 height 8
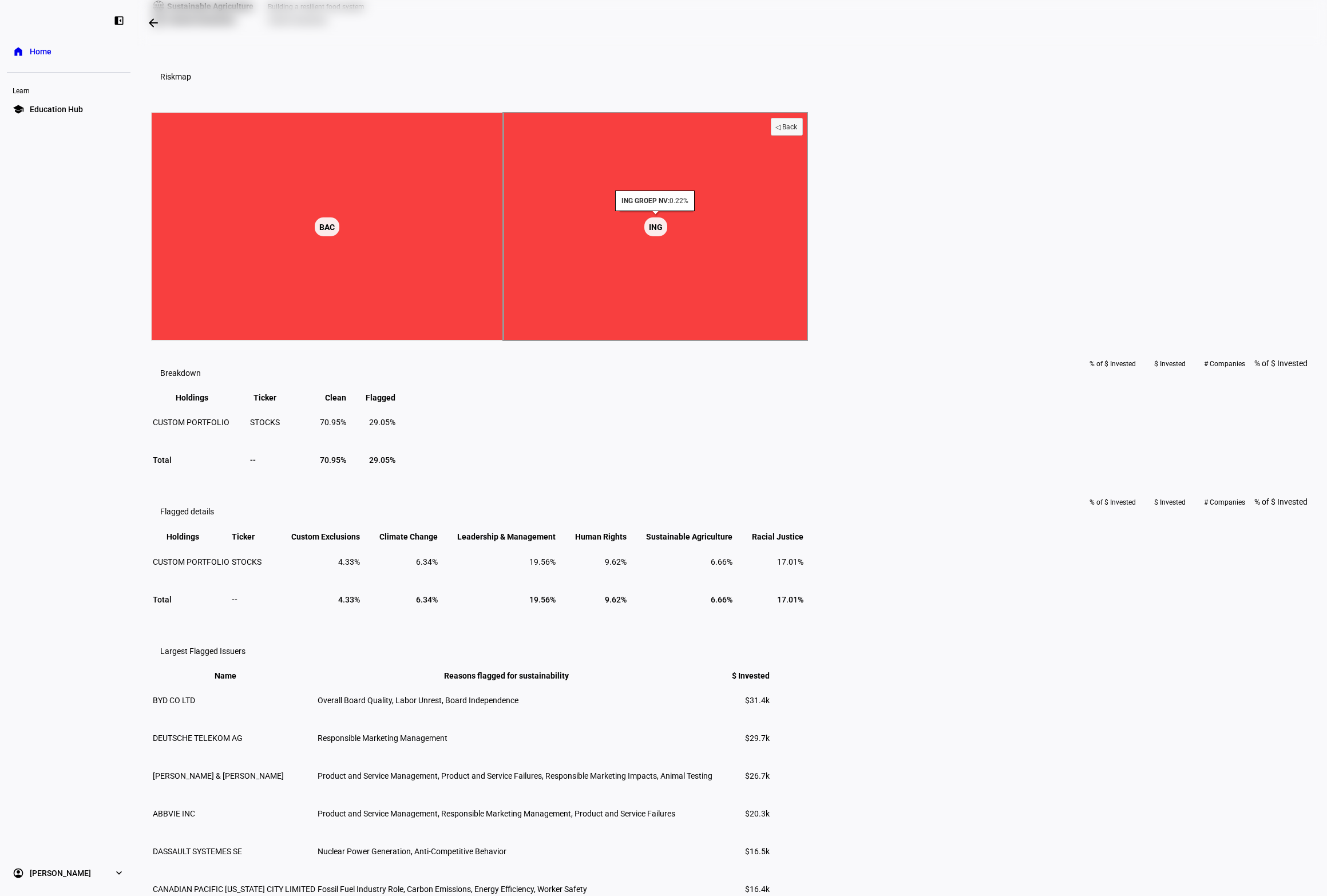
click at [808, 341] on rect at bounding box center [655, 226] width 304 height 229
click at [798, 131] on text "◁ Back" at bounding box center [786, 127] width 22 height 8
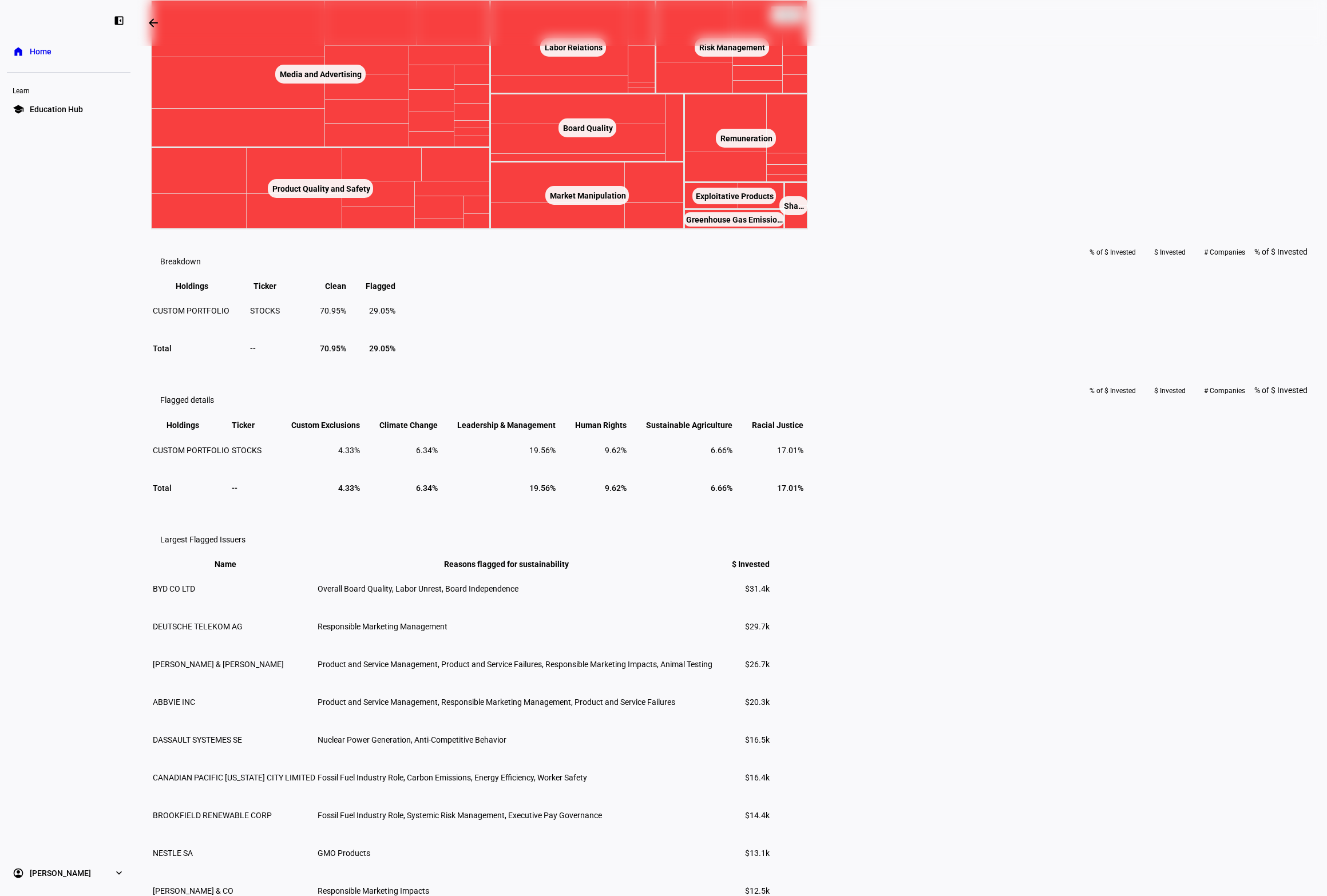
scroll to position [537, 0]
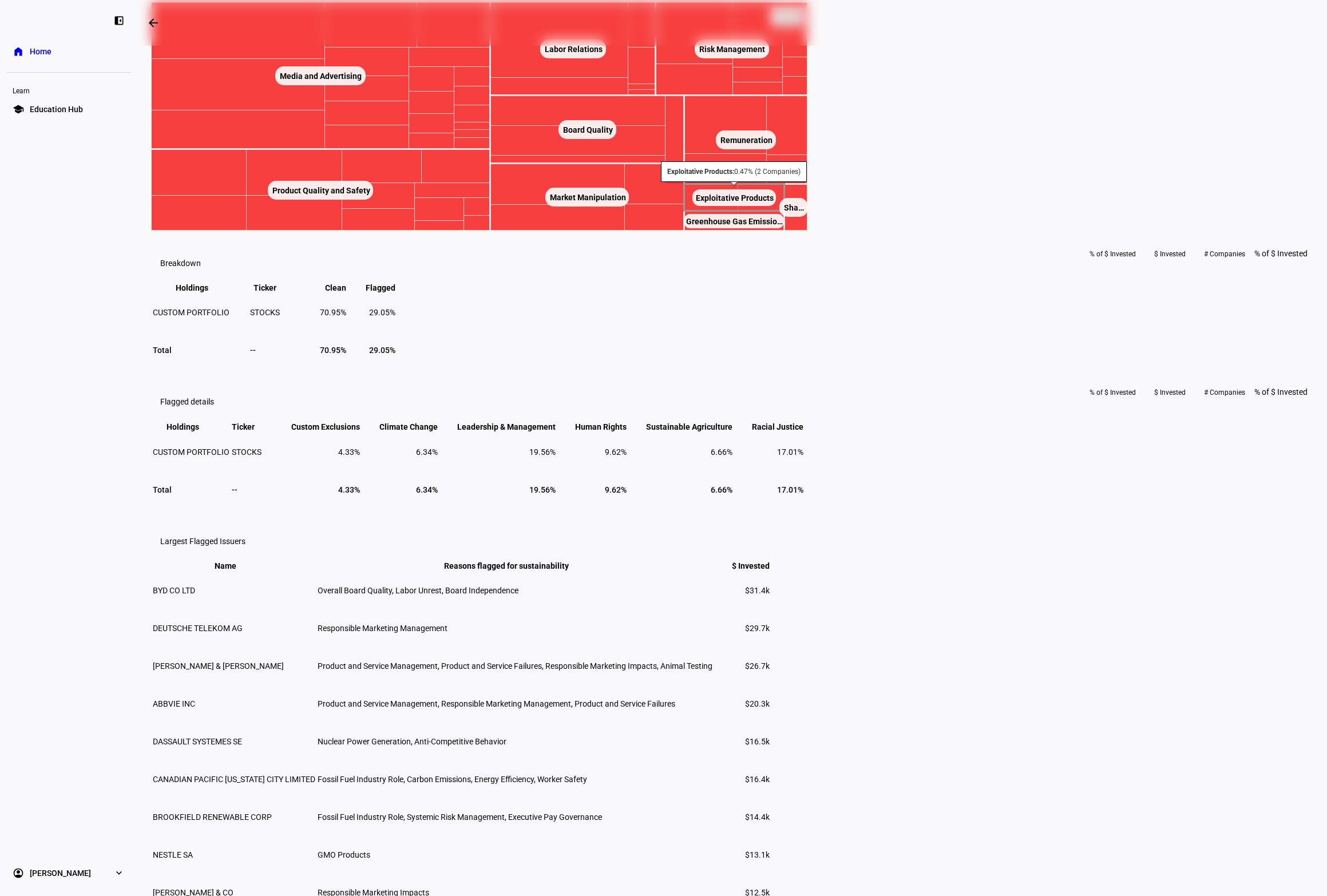
click at [776, 206] on rect at bounding box center [734, 197] width 84 height 16
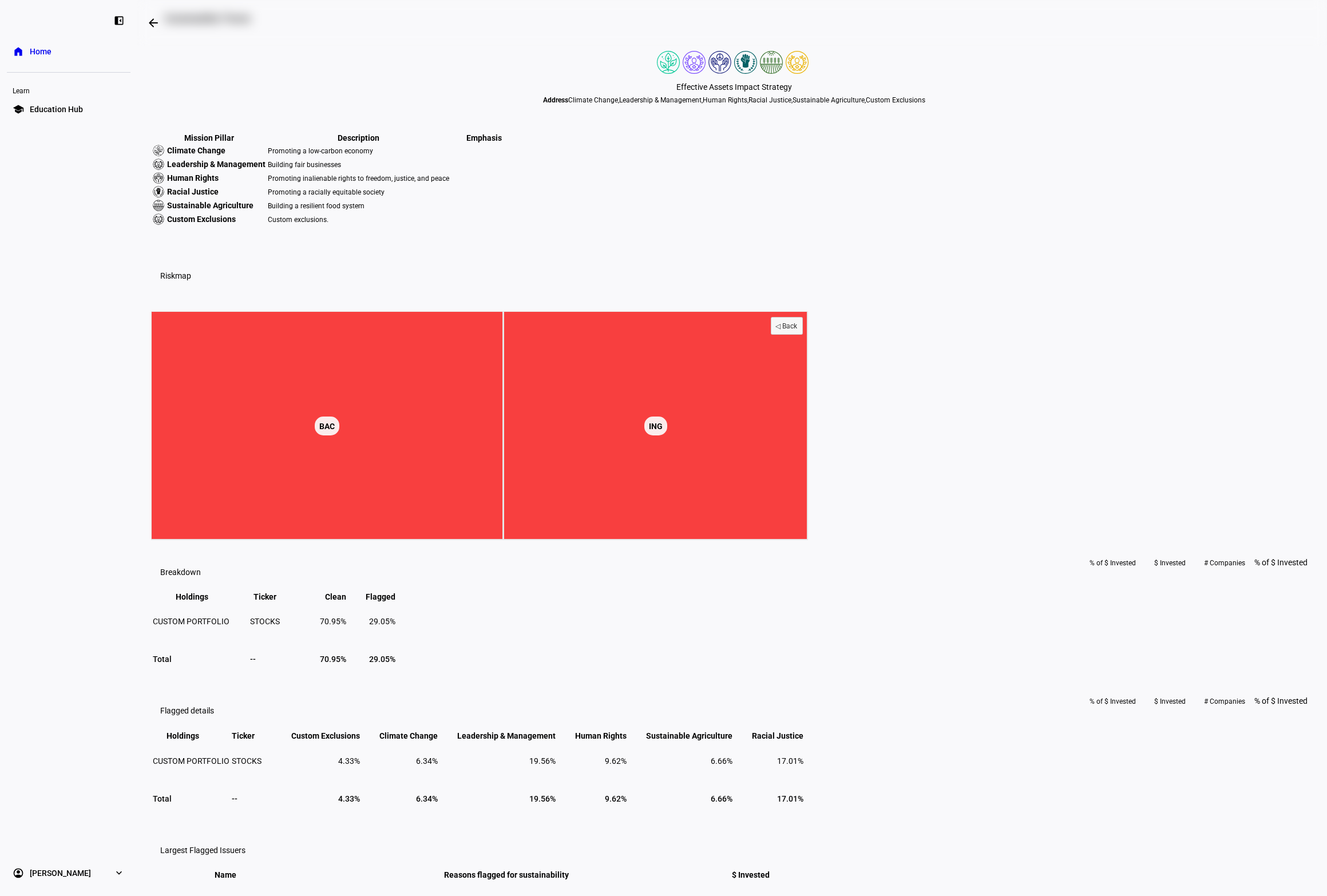
scroll to position [32, 0]
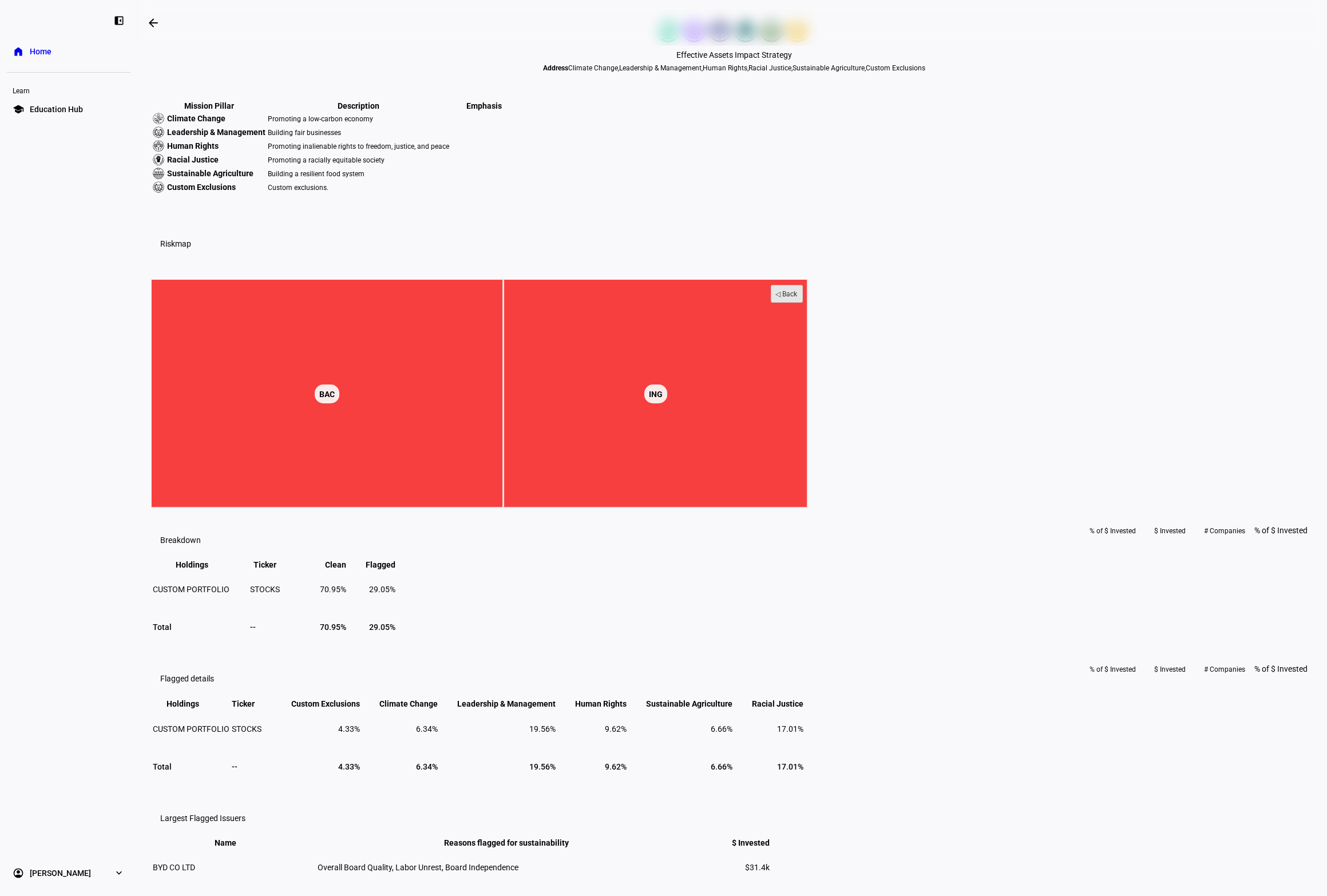
click at [798, 298] on text "◁ Back" at bounding box center [786, 294] width 22 height 8
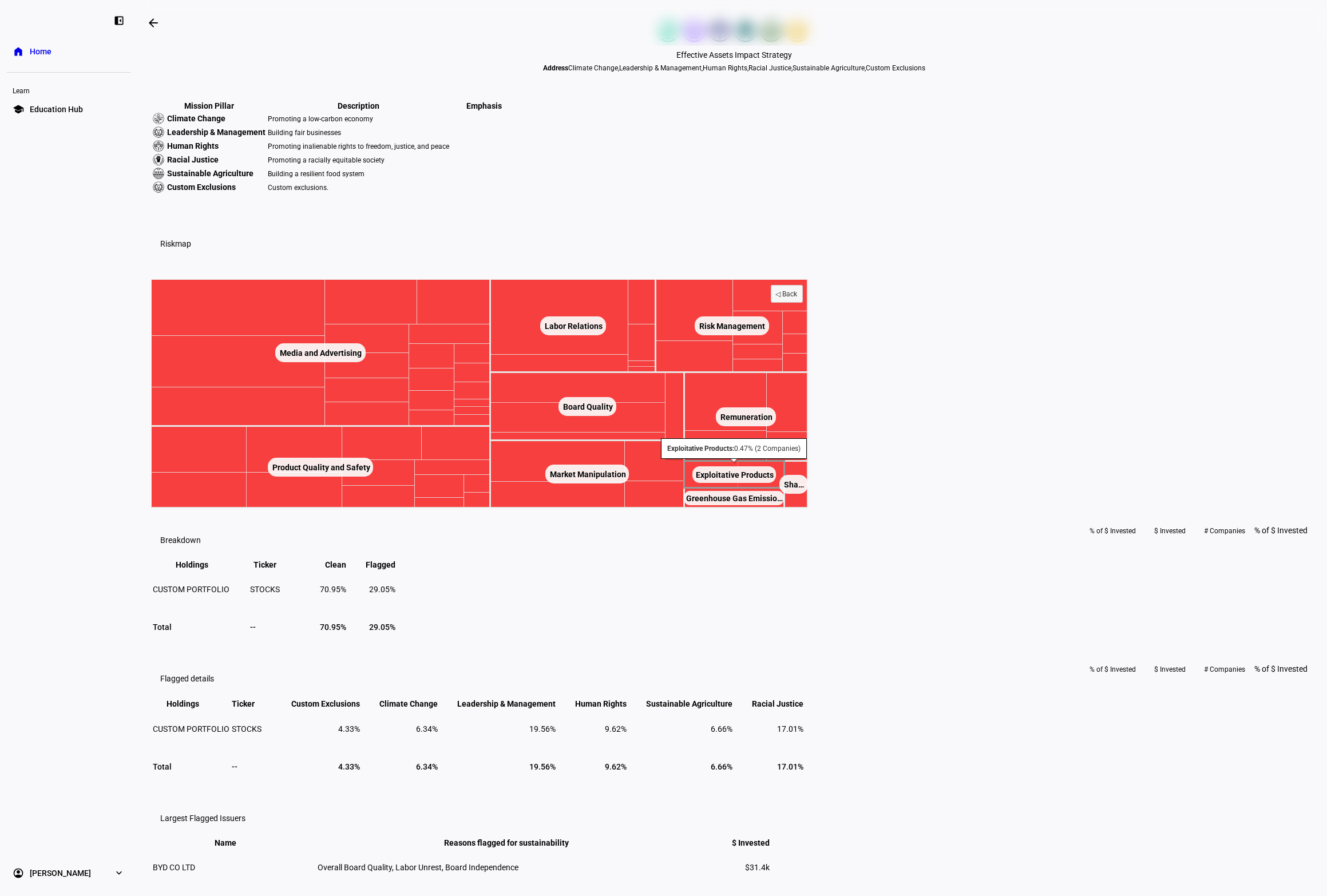
click at [774, 480] on text "Exploitative Products ​ Exploitative Products" at bounding box center [734, 475] width 78 height 9
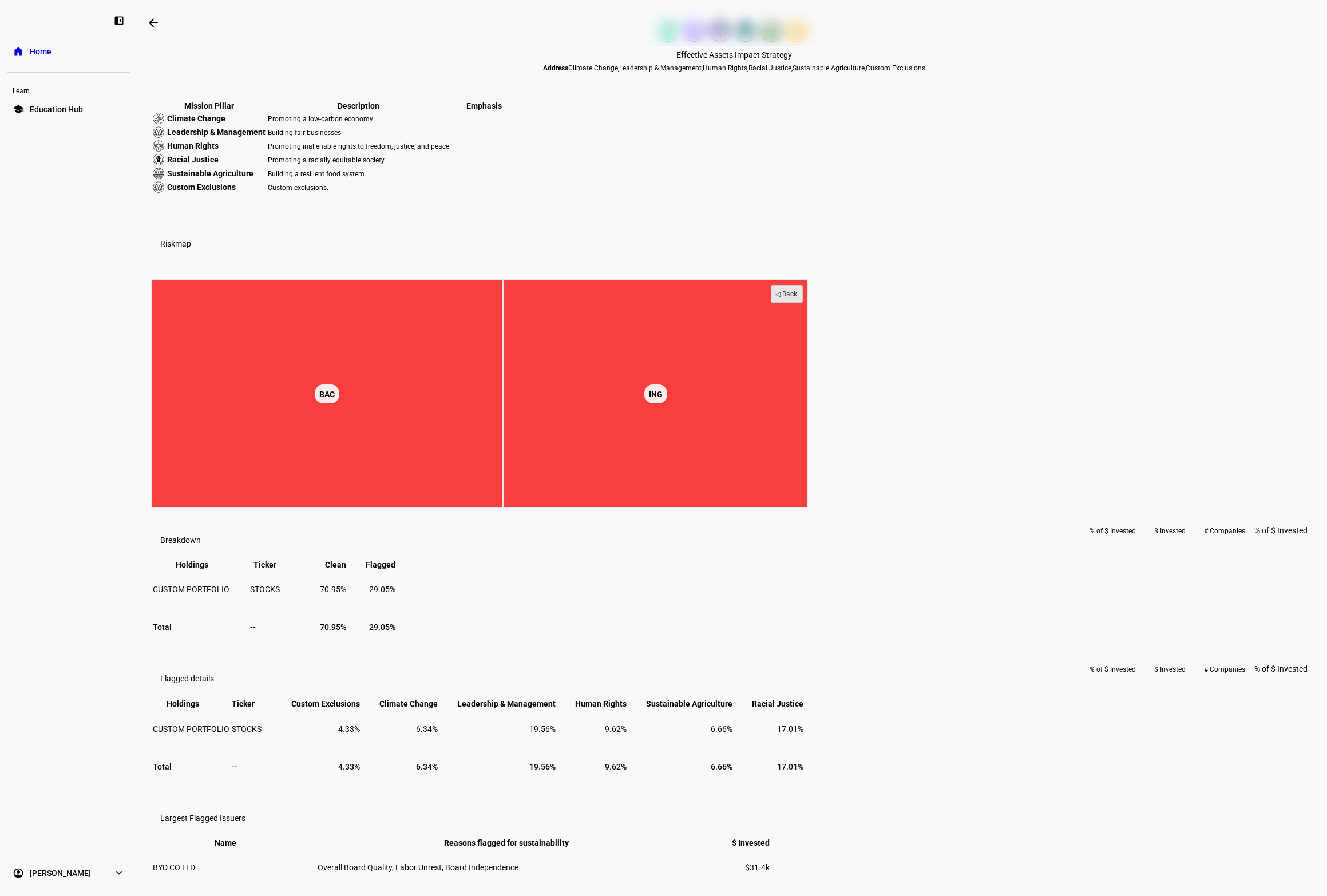
click at [798, 298] on text "◁ Back" at bounding box center [786, 294] width 22 height 8
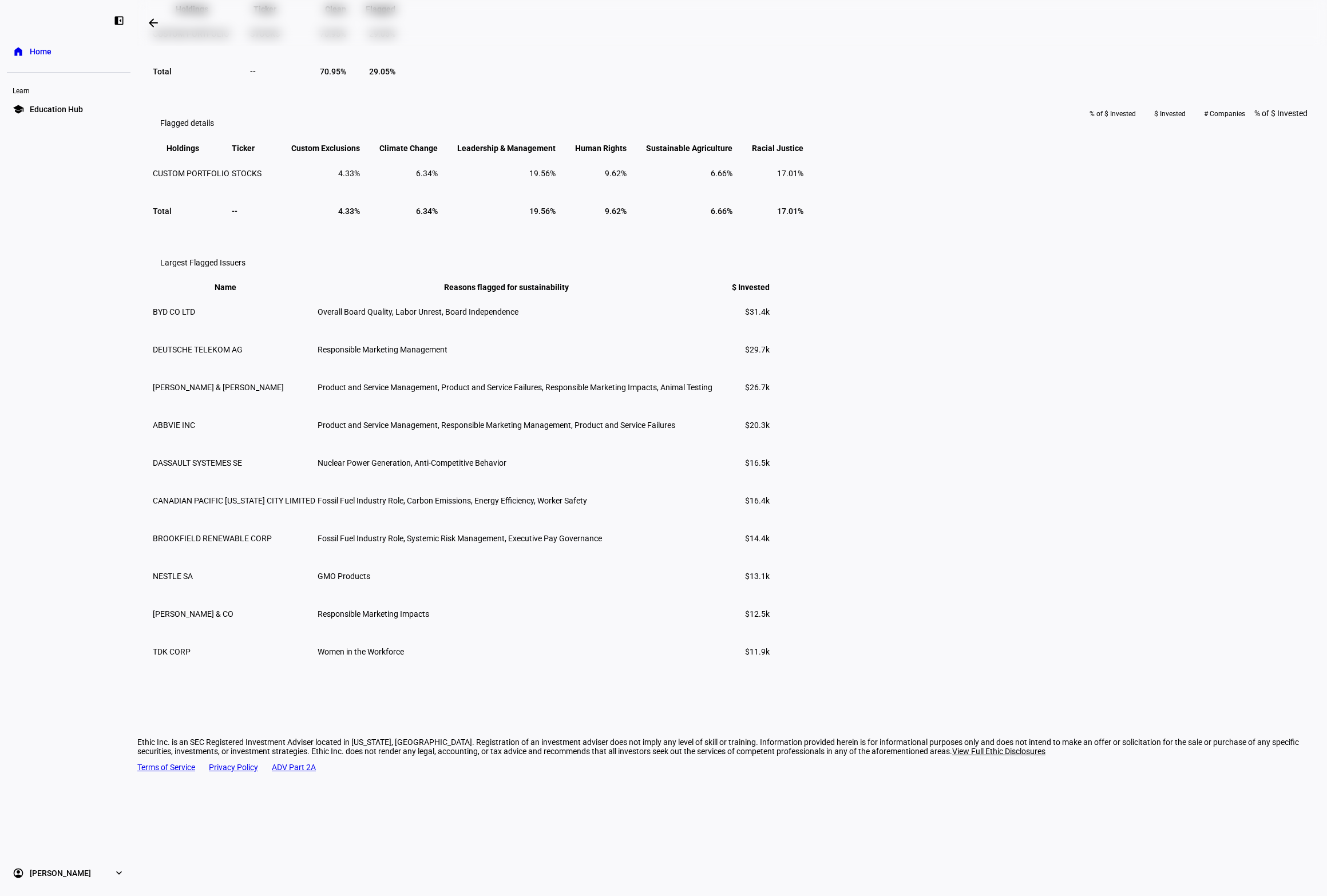
scroll to position [966, 0]
click at [242, 468] on span "DASSAULT SYSTEMES SE" at bounding box center [197, 463] width 89 height 9
